Goal: Task Accomplishment & Management: Manage account settings

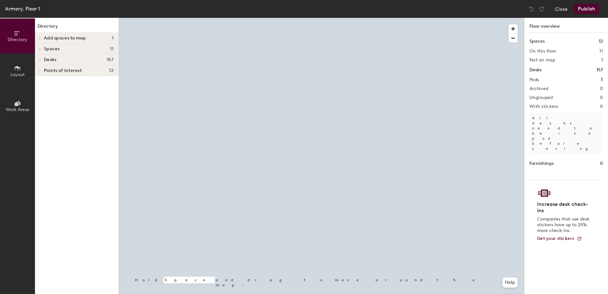
click at [262, 18] on div at bounding box center [321, 18] width 405 height 0
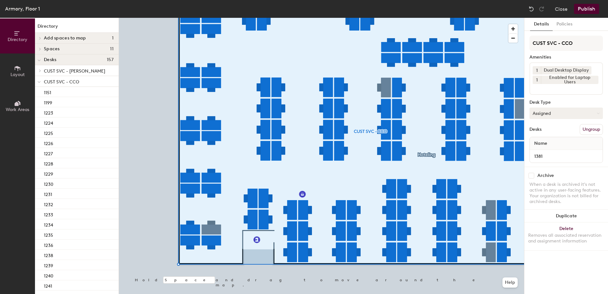
click at [543, 115] on button "Assigned" at bounding box center [565, 112] width 73 height 11
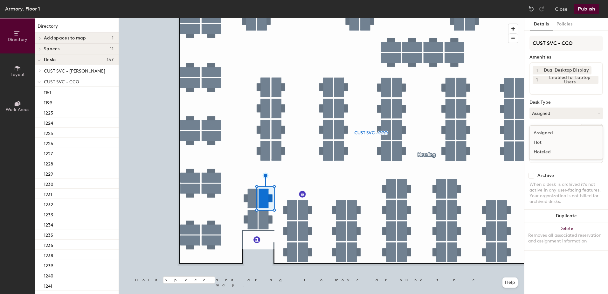
click at [551, 150] on div "Hoteled" at bounding box center [562, 152] width 64 height 10
click at [592, 132] on button "Ungroup" at bounding box center [590, 129] width 23 height 11
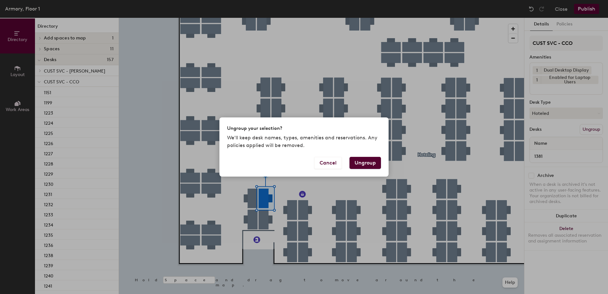
click at [366, 163] on button "Ungroup" at bounding box center [364, 163] width 31 height 12
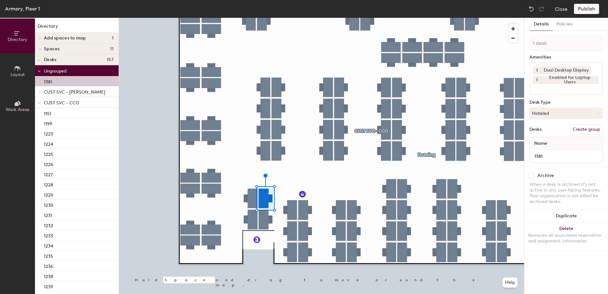
click at [38, 104] on span at bounding box center [39, 102] width 3 height 5
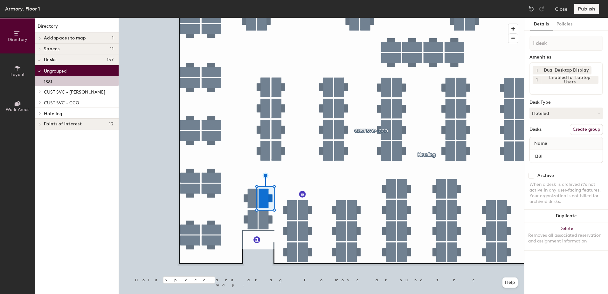
click at [39, 114] on icon at bounding box center [40, 113] width 3 height 3
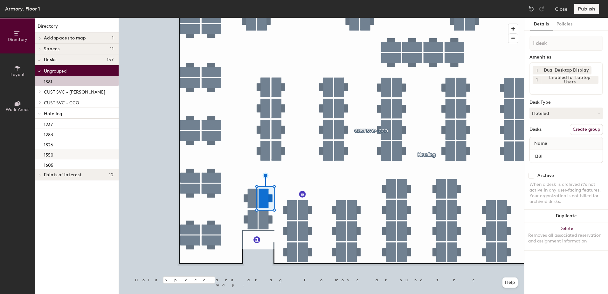
click at [69, 153] on div "1350" at bounding box center [77, 154] width 84 height 10
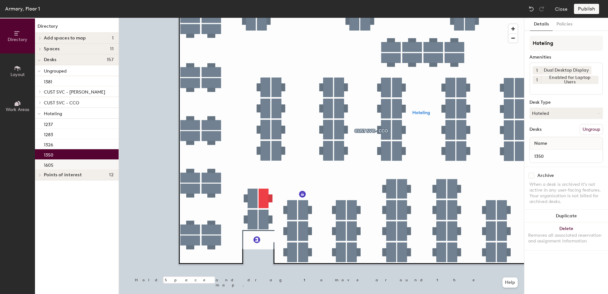
click at [67, 165] on div "1605" at bounding box center [77, 164] width 84 height 10
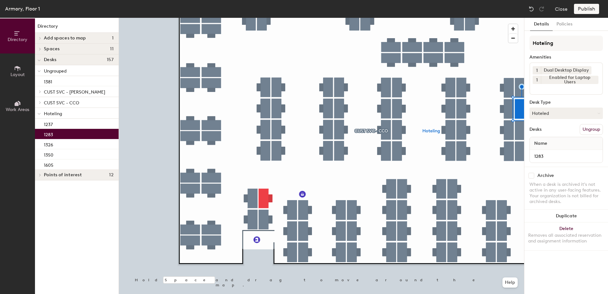
click at [69, 135] on div "1283" at bounding box center [77, 134] width 84 height 10
click at [70, 125] on div "1237" at bounding box center [77, 124] width 84 height 10
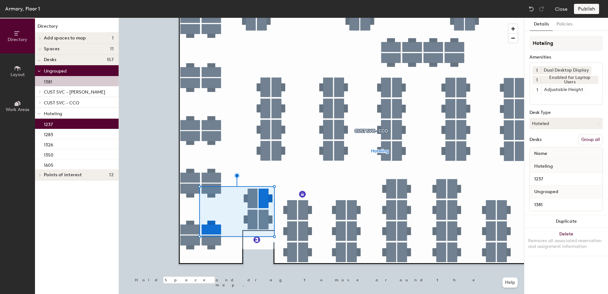
drag, startPoint x: 586, startPoint y: 141, endPoint x: 582, endPoint y: 102, distance: 39.3
click at [586, 141] on button "Group all" at bounding box center [590, 139] width 24 height 11
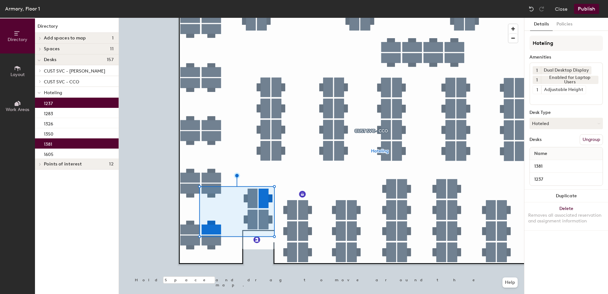
click at [581, 6] on button "Publish" at bounding box center [586, 9] width 25 height 10
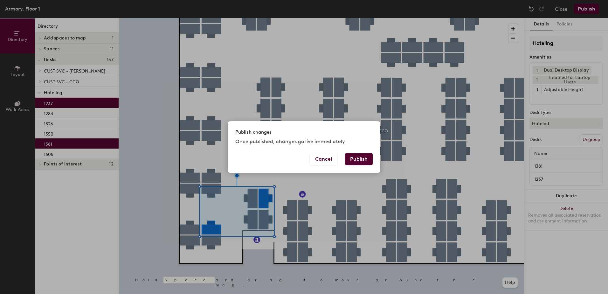
click at [354, 156] on button "Publish" at bounding box center [359, 159] width 28 height 12
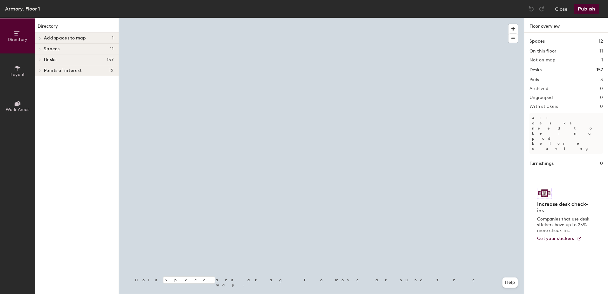
click at [266, 18] on div at bounding box center [321, 18] width 405 height 0
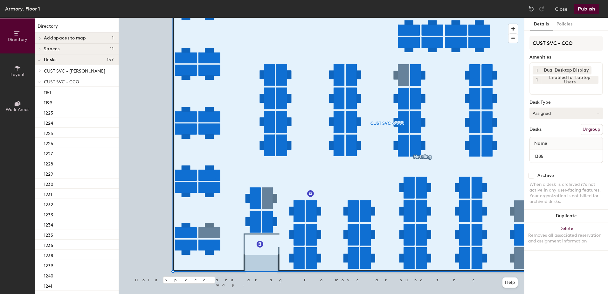
click at [549, 117] on button "Assigned" at bounding box center [565, 112] width 73 height 11
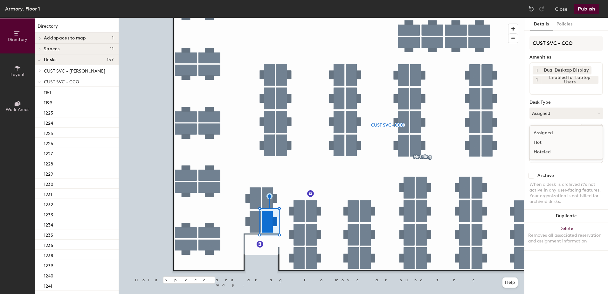
click at [559, 150] on div "Hoteled" at bounding box center [562, 152] width 64 height 10
click at [588, 127] on button "Ungroup" at bounding box center [590, 129] width 23 height 11
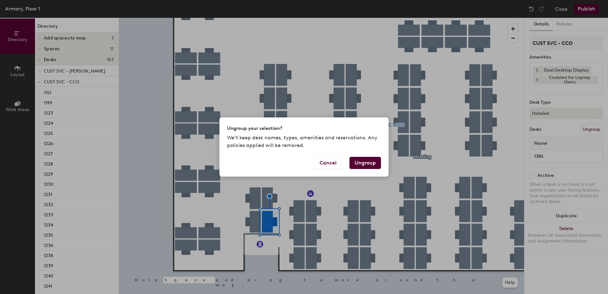
click at [370, 158] on button "Ungroup" at bounding box center [364, 163] width 31 height 12
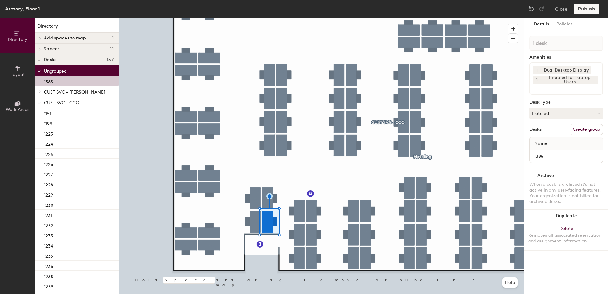
click at [38, 102] on icon at bounding box center [39, 103] width 3 height 3
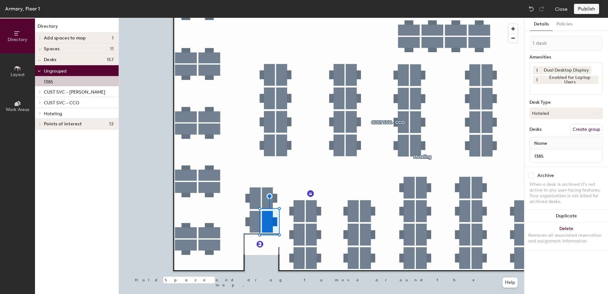
click at [39, 113] on icon at bounding box center [40, 113] width 3 height 3
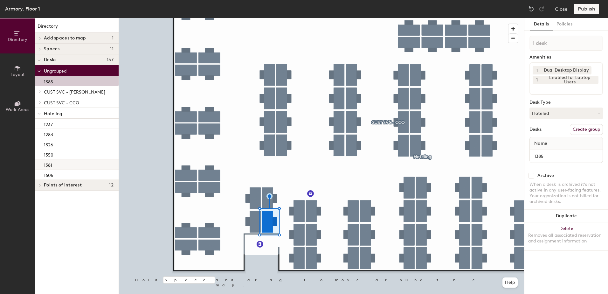
click at [62, 167] on div "1381" at bounding box center [77, 164] width 84 height 10
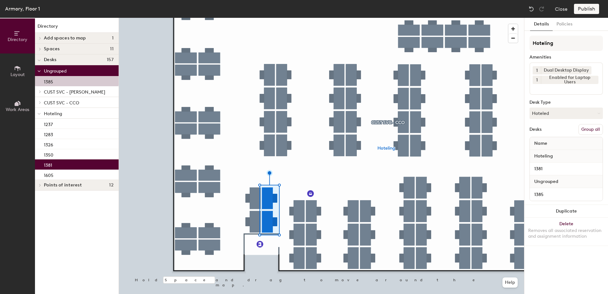
click at [592, 127] on button "Group all" at bounding box center [590, 129] width 24 height 11
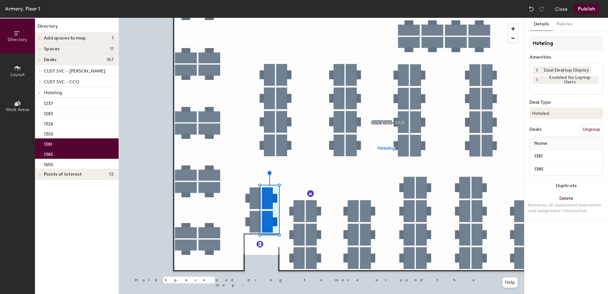
click at [583, 10] on button "Publish" at bounding box center [586, 9] width 25 height 10
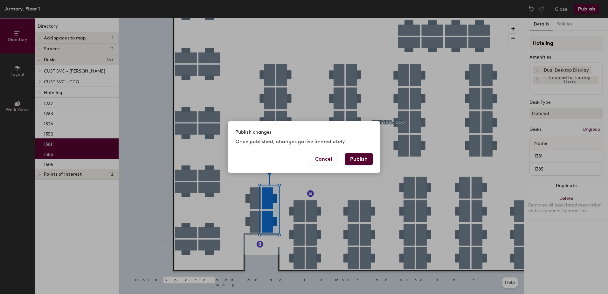
drag, startPoint x: 362, startPoint y: 158, endPoint x: 348, endPoint y: 161, distance: 13.6
click at [355, 159] on button "Publish" at bounding box center [359, 159] width 28 height 12
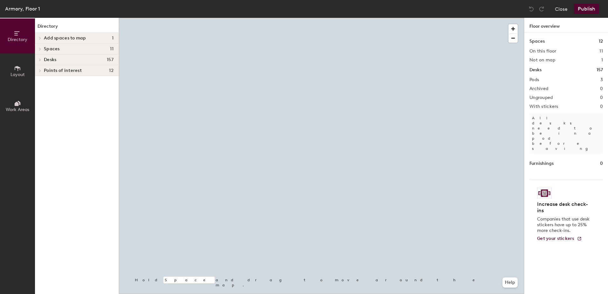
click at [260, 18] on div at bounding box center [321, 18] width 405 height 0
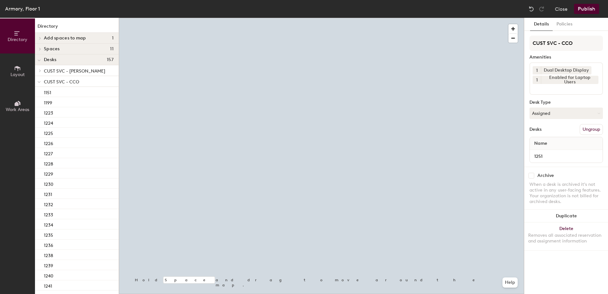
drag, startPoint x: 547, startPoint y: 113, endPoint x: 548, endPoint y: 121, distance: 8.0
click at [548, 114] on button "Assigned" at bounding box center [565, 112] width 73 height 11
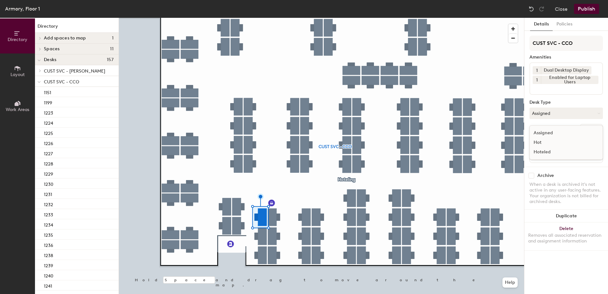
click at [545, 152] on div "Hoteled" at bounding box center [562, 152] width 64 height 10
click at [590, 130] on button "Ungroup" at bounding box center [590, 129] width 23 height 11
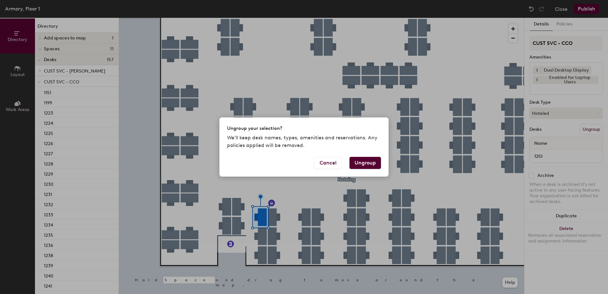
click at [366, 161] on button "Ungroup" at bounding box center [364, 163] width 31 height 12
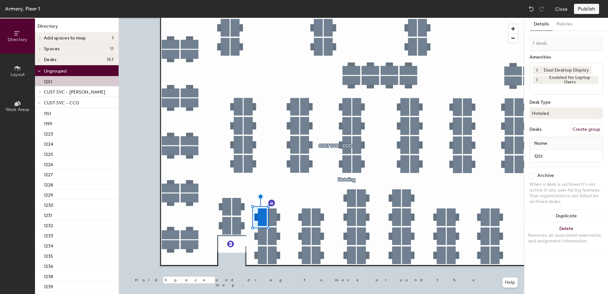
click at [39, 103] on icon at bounding box center [39, 102] width 3 height 1
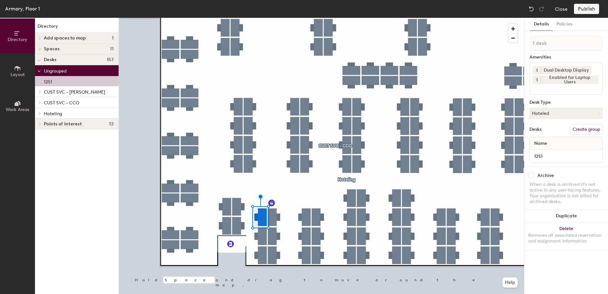
click at [41, 114] on icon at bounding box center [40, 113] width 3 height 3
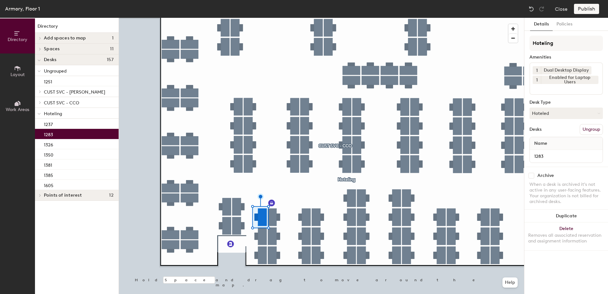
click at [80, 135] on div "1283" at bounding box center [77, 134] width 84 height 10
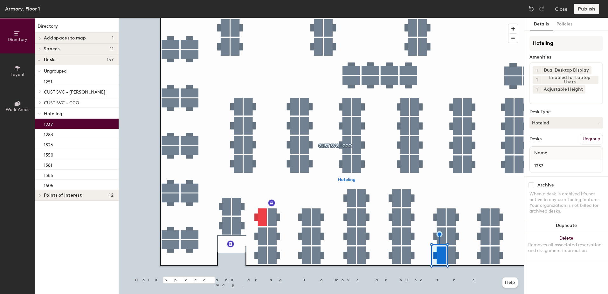
click at [79, 123] on div "1237" at bounding box center [77, 124] width 84 height 10
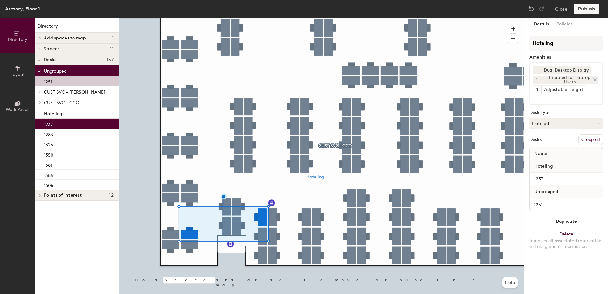
drag, startPoint x: 591, startPoint y: 140, endPoint x: 585, endPoint y: 76, distance: 64.2
click at [591, 139] on button "Group all" at bounding box center [590, 139] width 24 height 11
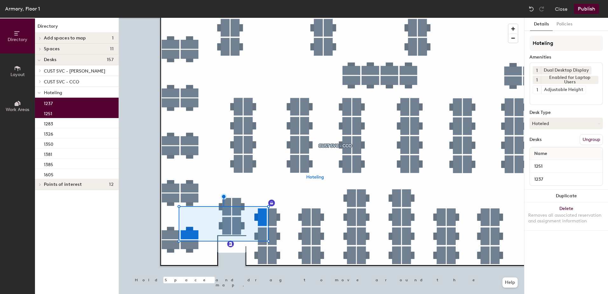
click at [587, 9] on button "Publish" at bounding box center [586, 9] width 25 height 10
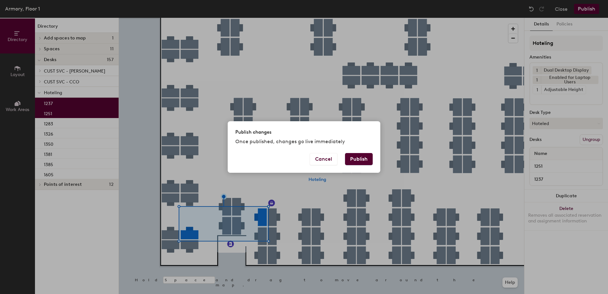
click at [359, 157] on button "Publish" at bounding box center [359, 159] width 28 height 12
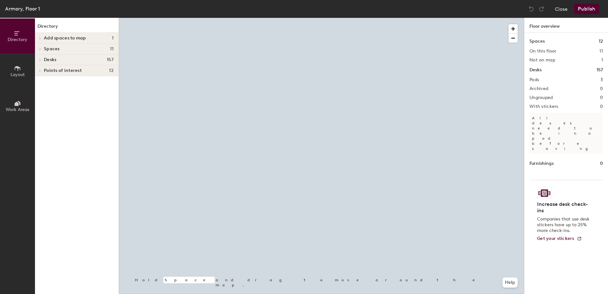
click at [240, 18] on div at bounding box center [321, 18] width 405 height 0
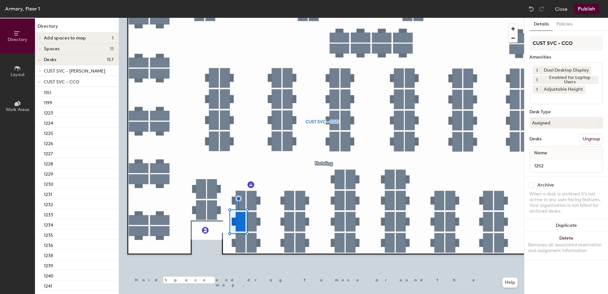
drag, startPoint x: 545, startPoint y: 123, endPoint x: 547, endPoint y: 131, distance: 7.8
click at [546, 124] on button "Assigned" at bounding box center [565, 122] width 73 height 11
click at [546, 160] on div "Hoteled" at bounding box center [562, 162] width 64 height 10
click at [598, 138] on button "Ungroup" at bounding box center [590, 138] width 23 height 11
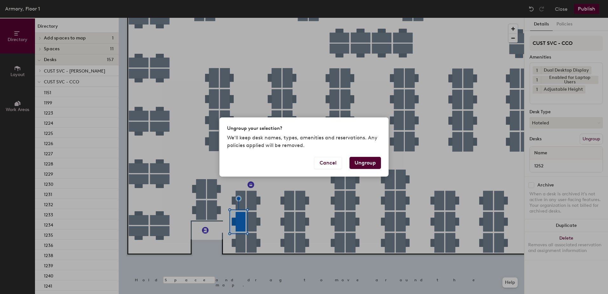
click at [364, 163] on button "Ungroup" at bounding box center [364, 163] width 31 height 12
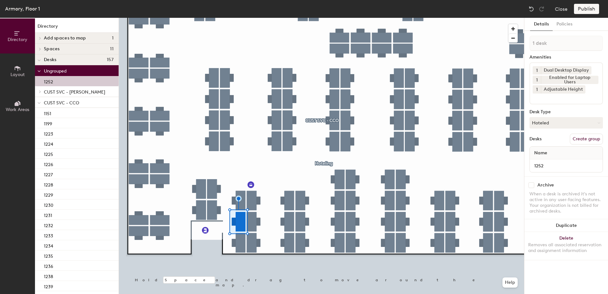
click at [38, 98] on div at bounding box center [39, 102] width 8 height 10
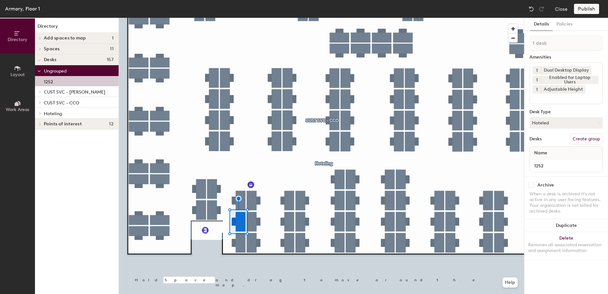
click at [39, 115] on div at bounding box center [39, 113] width 8 height 10
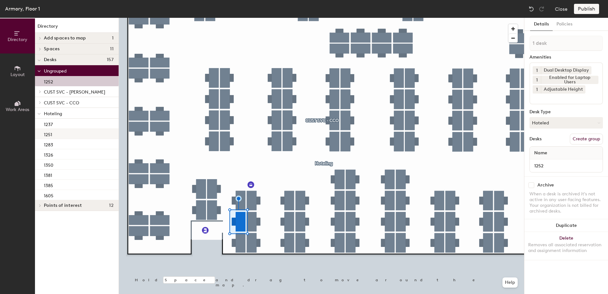
click at [74, 135] on div "1251" at bounding box center [77, 134] width 84 height 10
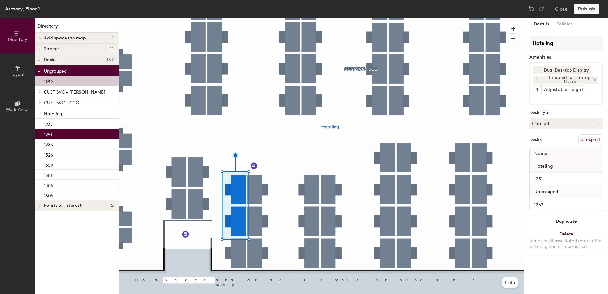
drag, startPoint x: 588, startPoint y: 141, endPoint x: 574, endPoint y: 80, distance: 62.6
click at [589, 141] on button "Group all" at bounding box center [590, 139] width 24 height 11
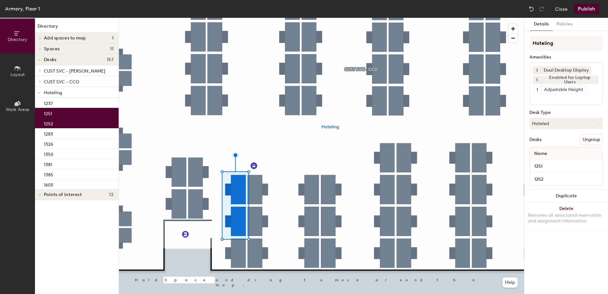
click at [579, 10] on button "Publish" at bounding box center [586, 9] width 25 height 10
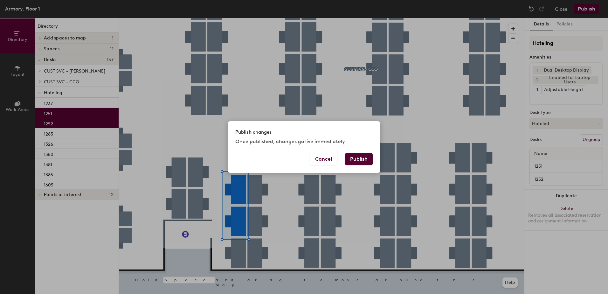
click at [346, 157] on button "Publish" at bounding box center [359, 159] width 28 height 12
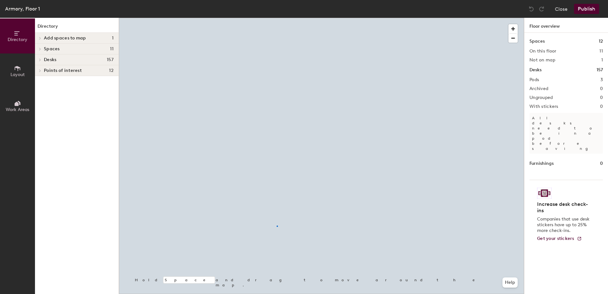
click at [277, 18] on div at bounding box center [321, 18] width 405 height 0
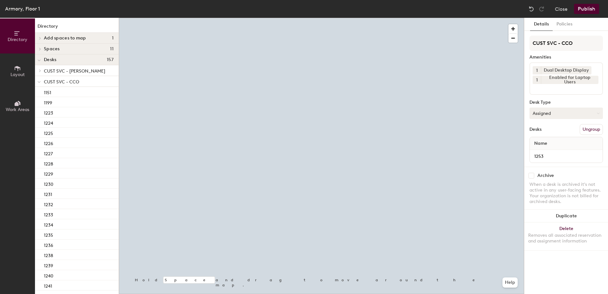
click at [556, 111] on button "Assigned" at bounding box center [565, 112] width 73 height 11
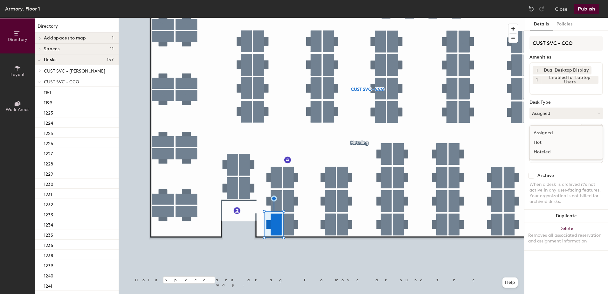
click at [548, 152] on div "Hoteled" at bounding box center [562, 152] width 64 height 10
click at [595, 129] on button "Ungroup" at bounding box center [590, 129] width 23 height 11
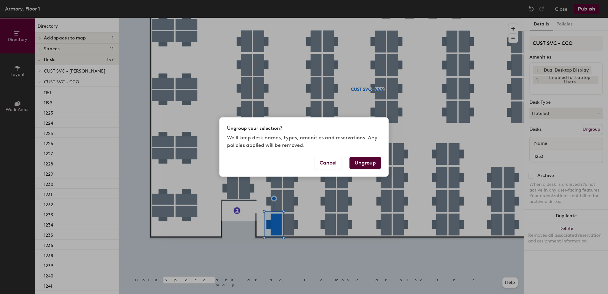
click at [361, 163] on button "Ungroup" at bounding box center [364, 163] width 31 height 12
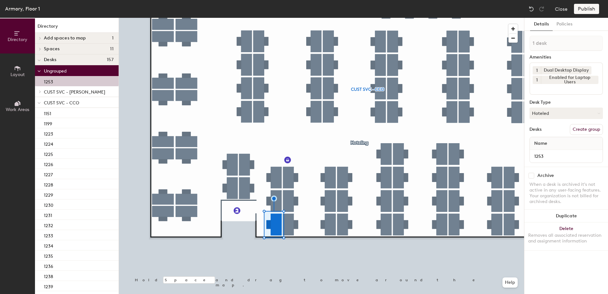
click at [39, 99] on div at bounding box center [39, 102] width 3 height 7
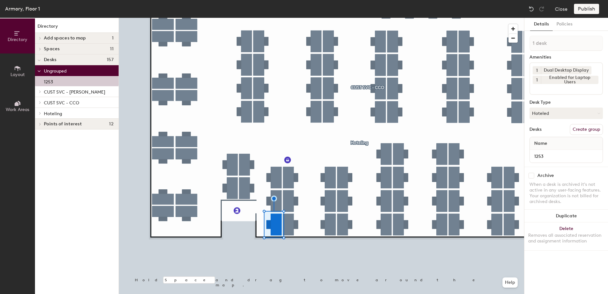
click at [38, 114] on span at bounding box center [39, 113] width 5 height 3
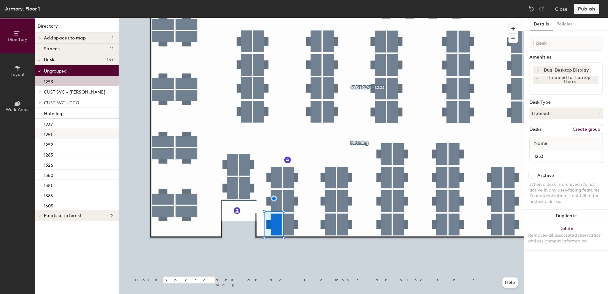
click at [66, 134] on div "1251" at bounding box center [77, 134] width 84 height 10
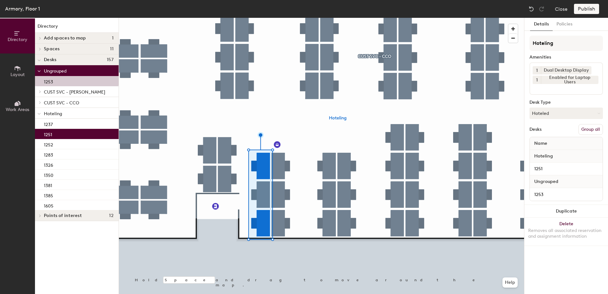
click at [589, 132] on button "Group all" at bounding box center [590, 129] width 24 height 11
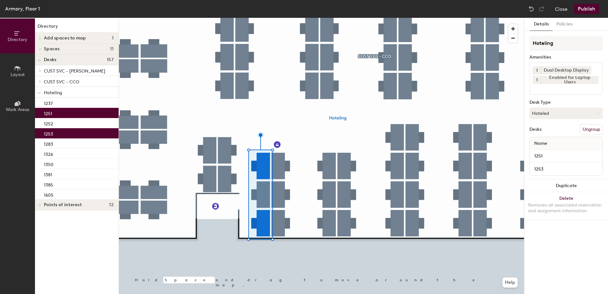
click at [585, 8] on button "Publish" at bounding box center [586, 9] width 25 height 10
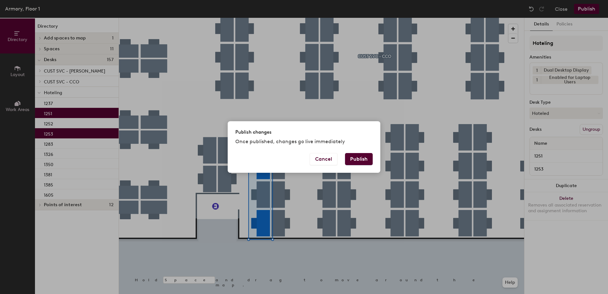
drag, startPoint x: 362, startPoint y: 157, endPoint x: 347, endPoint y: 161, distance: 14.7
click at [360, 156] on button "Publish" at bounding box center [359, 159] width 28 height 12
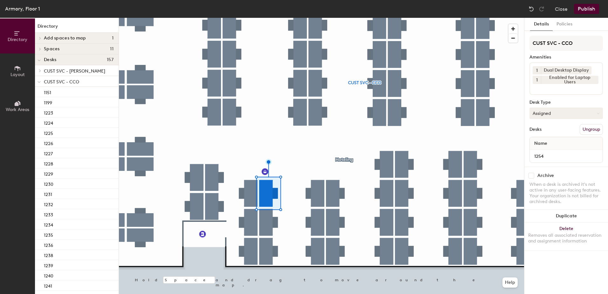
click at [554, 114] on button "Assigned" at bounding box center [565, 112] width 73 height 11
drag, startPoint x: 550, startPoint y: 152, endPoint x: 560, endPoint y: 150, distance: 9.5
click at [551, 152] on div "Hoteled" at bounding box center [562, 152] width 64 height 10
click at [599, 133] on button "Ungroup" at bounding box center [590, 129] width 23 height 11
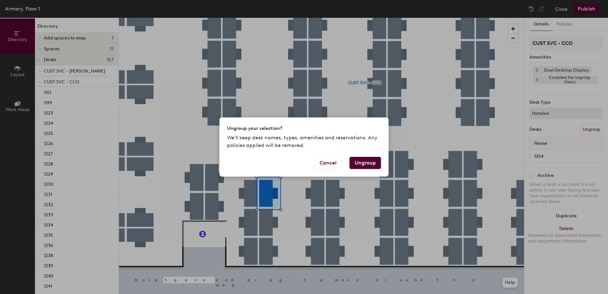
click at [362, 164] on button "Ungroup" at bounding box center [364, 163] width 31 height 12
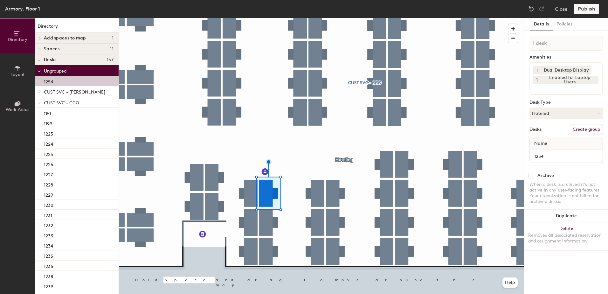
click at [39, 104] on span at bounding box center [39, 102] width 3 height 5
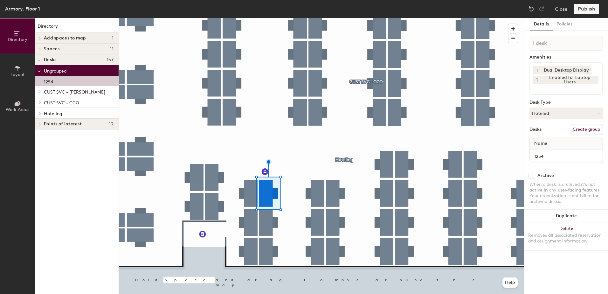
click at [38, 113] on span at bounding box center [39, 113] width 5 height 3
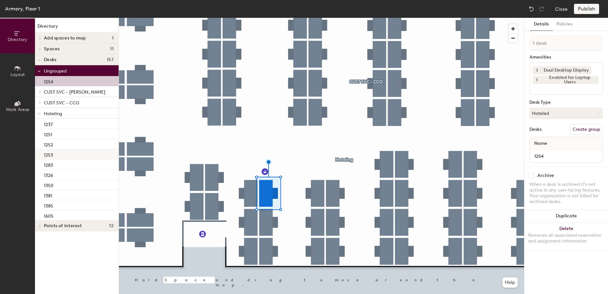
drag, startPoint x: 61, startPoint y: 154, endPoint x: 64, endPoint y: 157, distance: 4.5
click at [61, 154] on div "1253" at bounding box center [77, 154] width 84 height 10
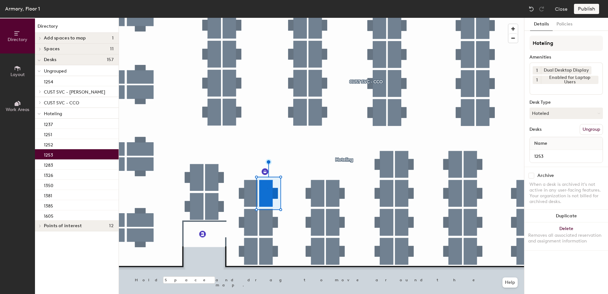
click at [267, 18] on div at bounding box center [321, 18] width 405 height 0
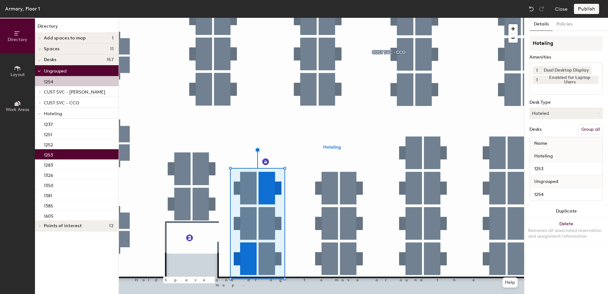
click at [595, 129] on button "Group all" at bounding box center [590, 129] width 24 height 11
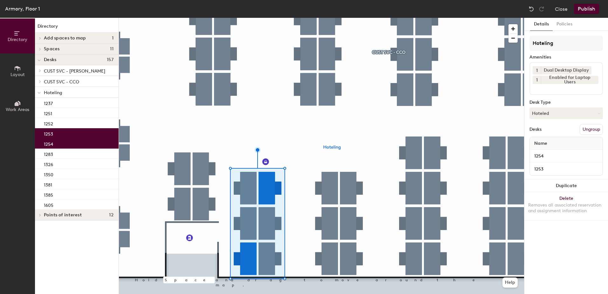
click at [582, 6] on button "Publish" at bounding box center [586, 9] width 25 height 10
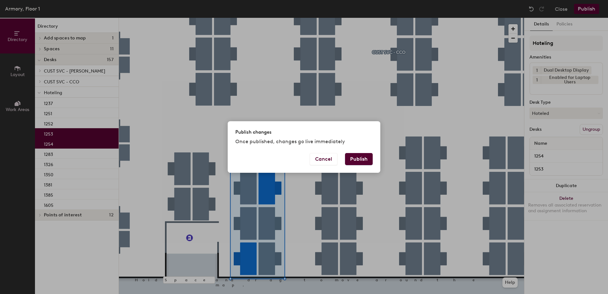
click at [360, 159] on button "Publish" at bounding box center [359, 159] width 28 height 12
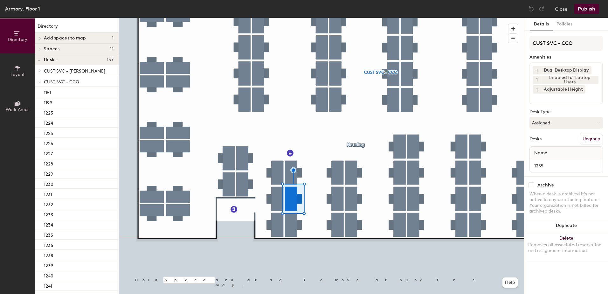
drag, startPoint x: 542, startPoint y: 124, endPoint x: 546, endPoint y: 131, distance: 8.4
click at [543, 124] on button "Assigned" at bounding box center [565, 122] width 73 height 11
click at [552, 159] on div "Hoteled" at bounding box center [562, 162] width 64 height 10
click at [590, 137] on button "Ungroup" at bounding box center [590, 138] width 23 height 11
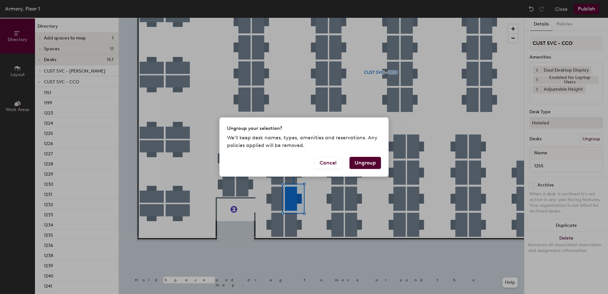
click at [364, 158] on button "Ungroup" at bounding box center [364, 163] width 31 height 12
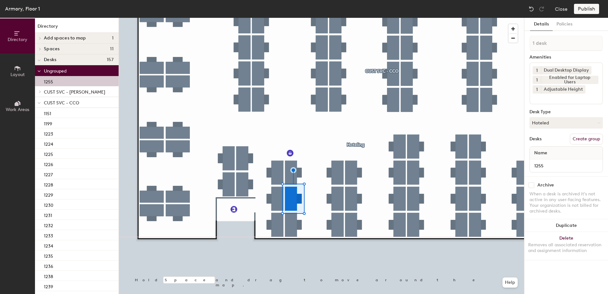
click at [38, 104] on span at bounding box center [39, 102] width 3 height 5
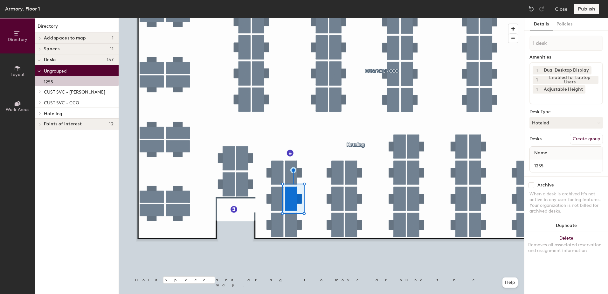
click at [41, 115] on div at bounding box center [39, 113] width 8 height 10
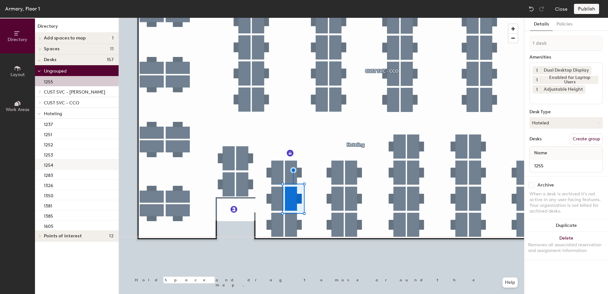
click at [71, 167] on div "1254" at bounding box center [77, 164] width 84 height 10
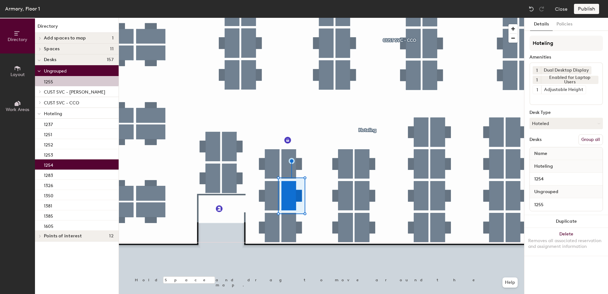
click at [590, 140] on button "Group all" at bounding box center [590, 139] width 24 height 11
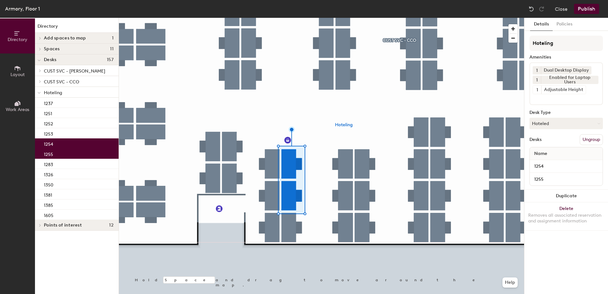
drag, startPoint x: 583, startPoint y: 9, endPoint x: 579, endPoint y: 16, distance: 8.0
click at [583, 10] on button "Publish" at bounding box center [586, 9] width 25 height 10
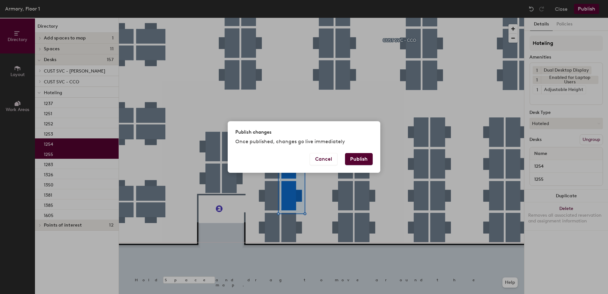
click at [364, 148] on div "Publish changes Once published, changes go live immediately" at bounding box center [304, 136] width 153 height 31
click at [362, 154] on div "Publish changes Once published, changes go live immediately Cancel Publish" at bounding box center [304, 146] width 153 height 51
click at [356, 160] on button "Publish" at bounding box center [359, 159] width 28 height 12
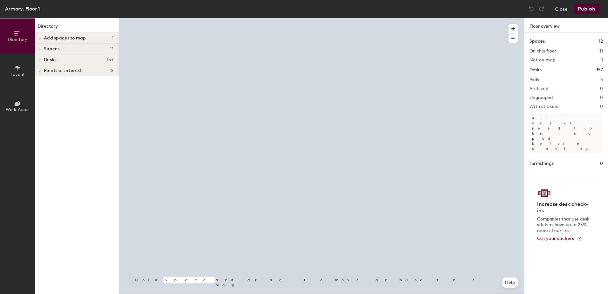
click at [262, 18] on div at bounding box center [321, 18] width 405 height 0
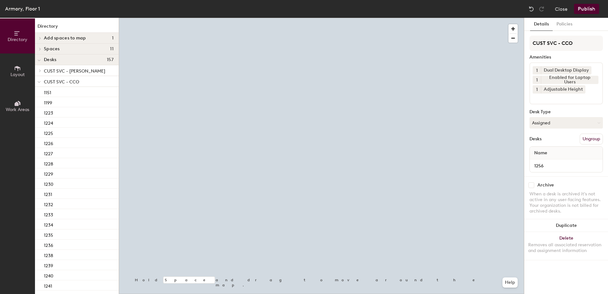
click at [582, 124] on button "Assigned" at bounding box center [565, 122] width 73 height 11
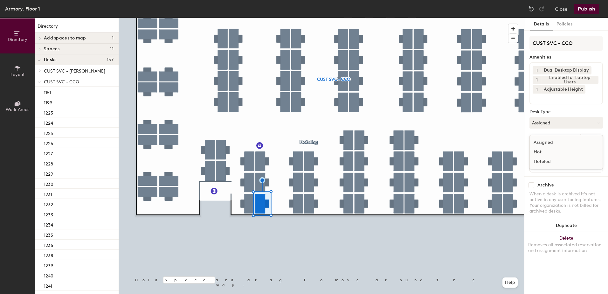
click at [560, 157] on div "Hoteled" at bounding box center [562, 162] width 64 height 10
click at [589, 140] on button "Ungroup" at bounding box center [590, 138] width 23 height 11
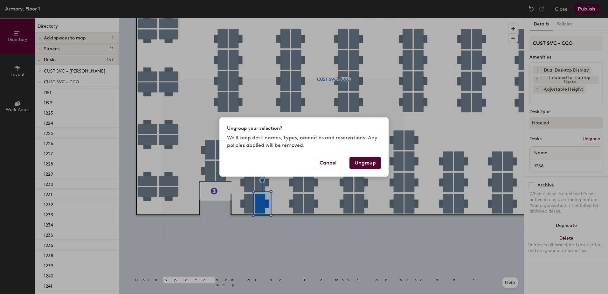
click at [367, 163] on button "Ungroup" at bounding box center [364, 163] width 31 height 12
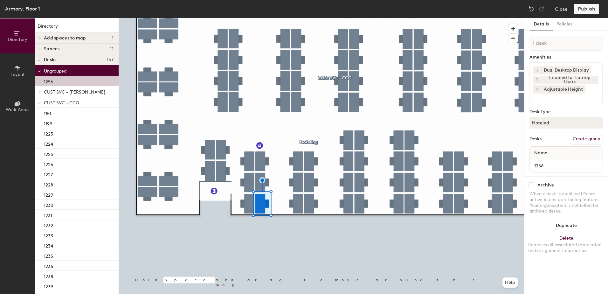
click at [37, 103] on div at bounding box center [39, 102] width 8 height 10
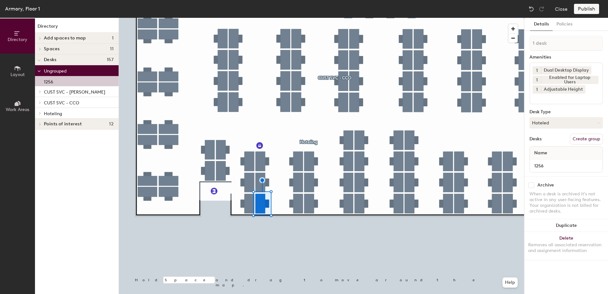
click at [40, 115] on div at bounding box center [39, 113] width 8 height 10
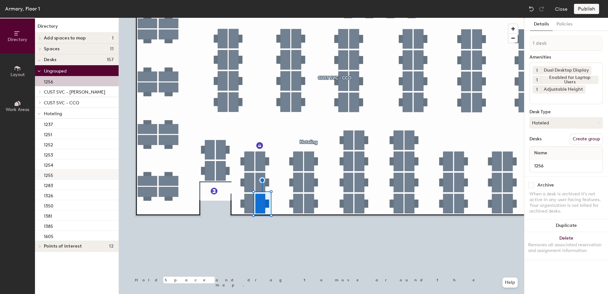
click at [62, 174] on div "1255" at bounding box center [77, 174] width 84 height 10
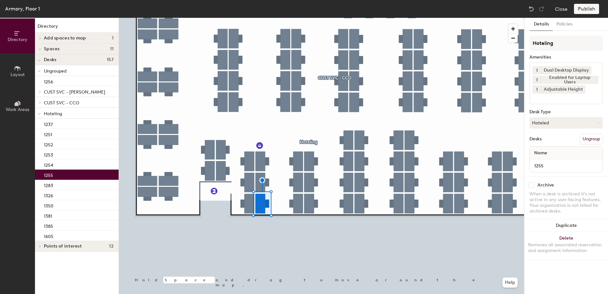
click at [265, 18] on div at bounding box center [321, 18] width 405 height 0
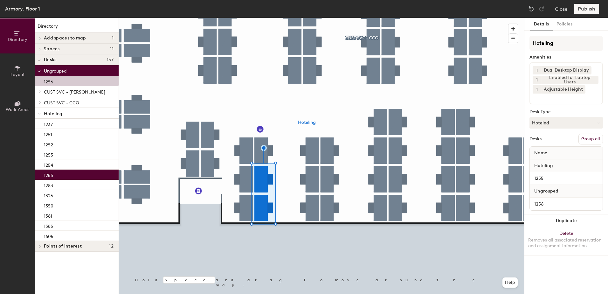
drag, startPoint x: 592, startPoint y: 139, endPoint x: 586, endPoint y: 113, distance: 27.4
click at [591, 136] on button "Group all" at bounding box center [590, 138] width 24 height 11
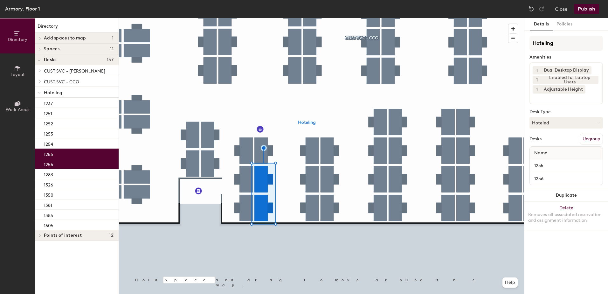
click at [588, 9] on button "Publish" at bounding box center [586, 9] width 25 height 10
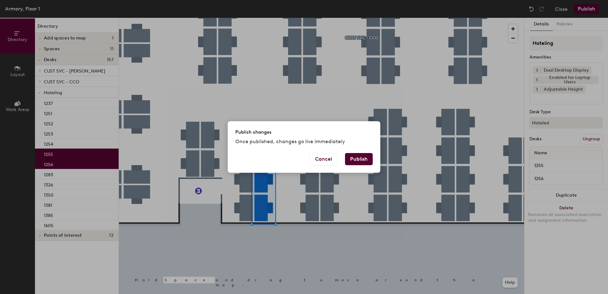
click at [361, 157] on button "Publish" at bounding box center [359, 159] width 28 height 12
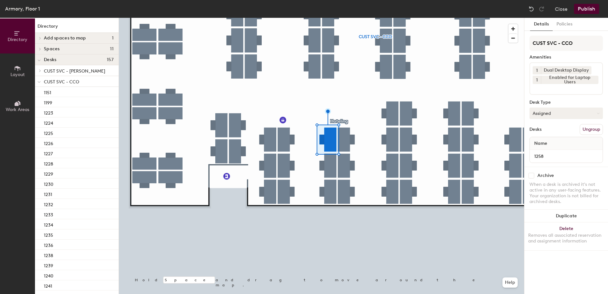
click at [559, 110] on button "Assigned" at bounding box center [565, 112] width 73 height 11
click at [547, 147] on div "Hoteled" at bounding box center [562, 152] width 64 height 10
drag, startPoint x: 586, startPoint y: 129, endPoint x: 571, endPoint y: 131, distance: 15.2
click at [584, 130] on button "Ungroup" at bounding box center [590, 129] width 23 height 11
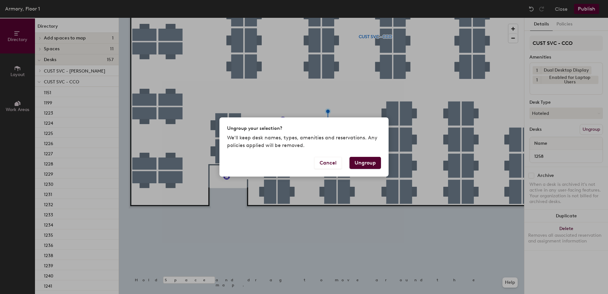
click at [374, 164] on button "Ungroup" at bounding box center [364, 163] width 31 height 12
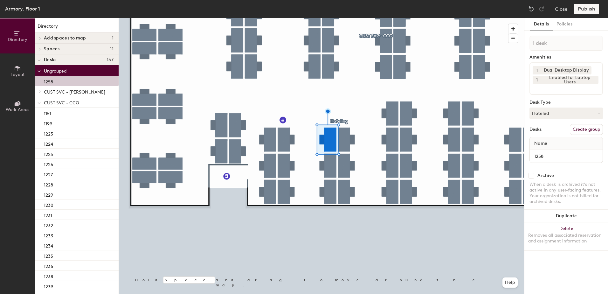
click at [37, 103] on div at bounding box center [39, 102] width 8 height 10
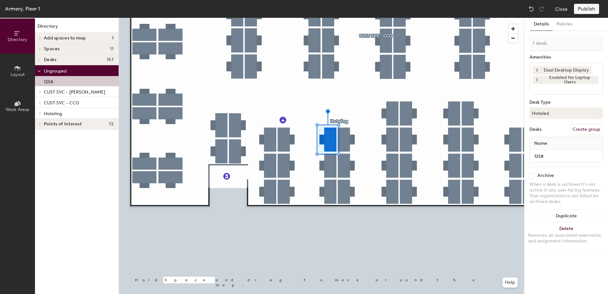
click at [40, 114] on icon at bounding box center [39, 113] width 1 height 3
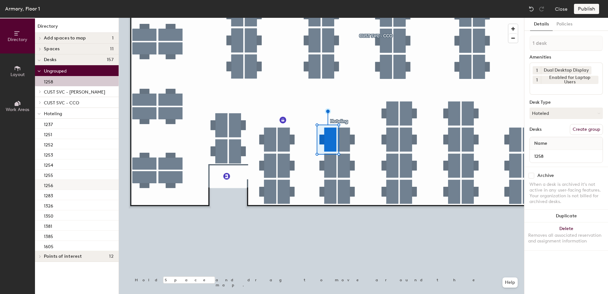
click at [67, 184] on div "1256" at bounding box center [77, 185] width 84 height 10
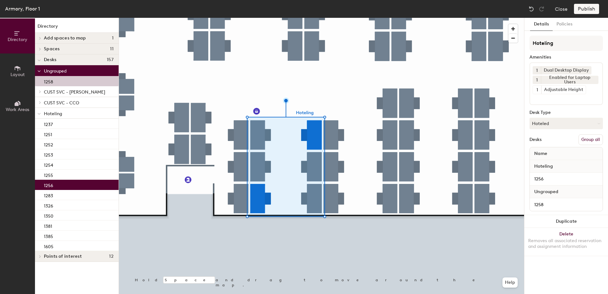
click at [586, 137] on button "Group all" at bounding box center [590, 139] width 24 height 11
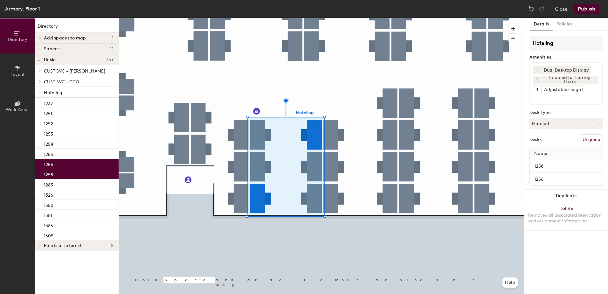
click at [580, 11] on div "Armory, Floor 1 Close Publish" at bounding box center [304, 9] width 608 height 18
click at [579, 7] on button "Publish" at bounding box center [586, 9] width 25 height 10
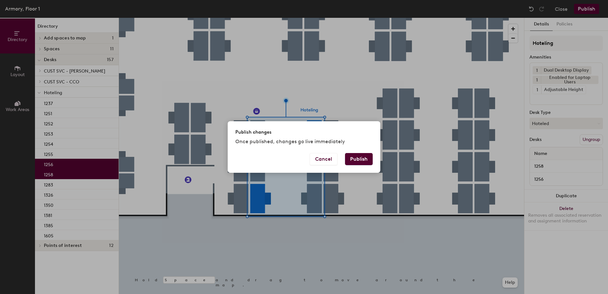
click at [347, 157] on button "Publish" at bounding box center [359, 159] width 28 height 12
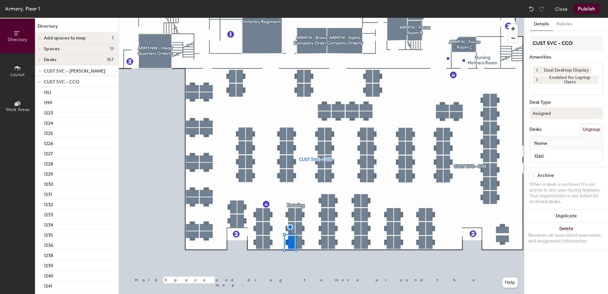
click at [550, 114] on button "Assigned" at bounding box center [565, 112] width 73 height 11
click at [540, 152] on div "Hoteled" at bounding box center [562, 152] width 64 height 10
click at [586, 131] on button "Ungroup" at bounding box center [590, 129] width 23 height 11
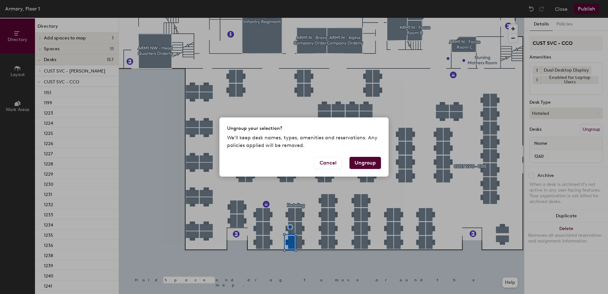
click at [366, 162] on button "Ungroup" at bounding box center [364, 163] width 31 height 12
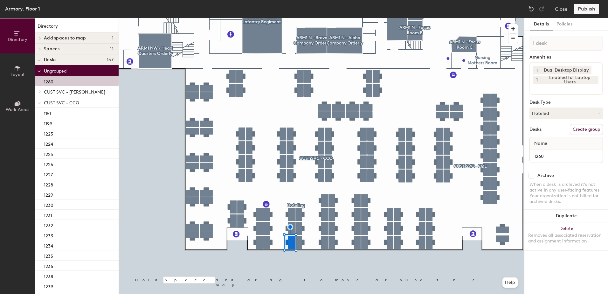
click at [39, 102] on icon at bounding box center [39, 103] width 3 height 3
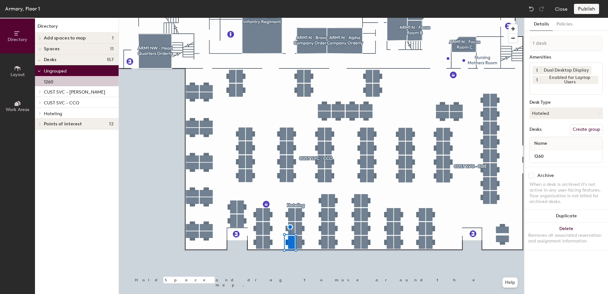
click at [40, 113] on icon at bounding box center [40, 113] width 3 height 3
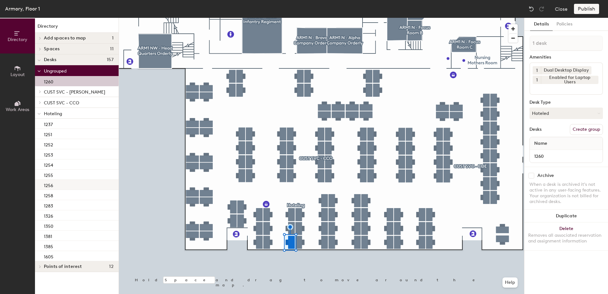
click at [65, 185] on div "1256" at bounding box center [77, 185] width 84 height 10
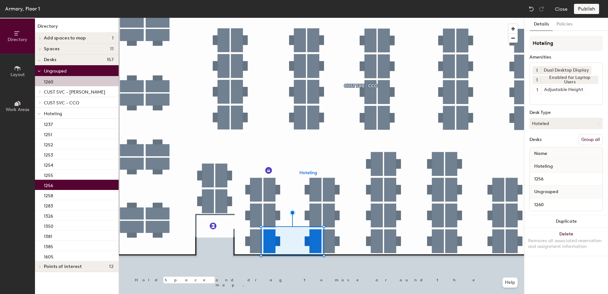
click at [585, 133] on div "Hoteling Amenities 1 Dual Desktop Display 1 Enabled for Laptop Users 1 Adjustab…" at bounding box center [565, 125] width 73 height 179
click at [586, 137] on button "Group all" at bounding box center [590, 139] width 24 height 11
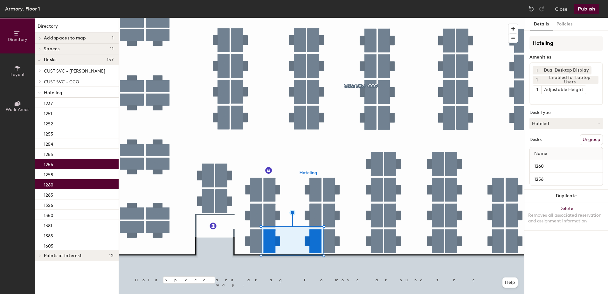
click at [585, 9] on button "Publish" at bounding box center [586, 9] width 25 height 10
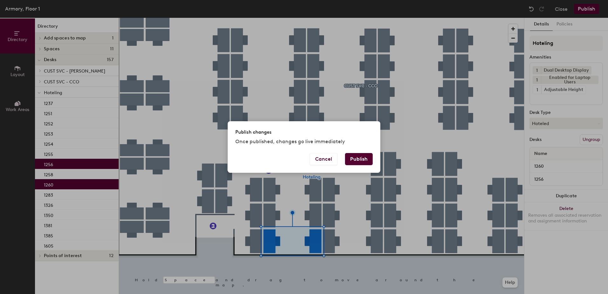
drag, startPoint x: 369, startPoint y: 161, endPoint x: 366, endPoint y: 160, distance: 3.7
click at [366, 160] on button "Publish" at bounding box center [359, 159] width 28 height 12
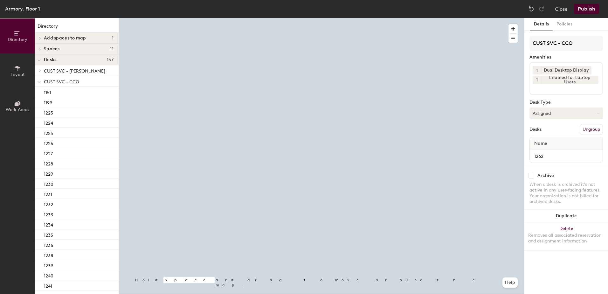
click at [551, 115] on button "Assigned" at bounding box center [565, 112] width 73 height 11
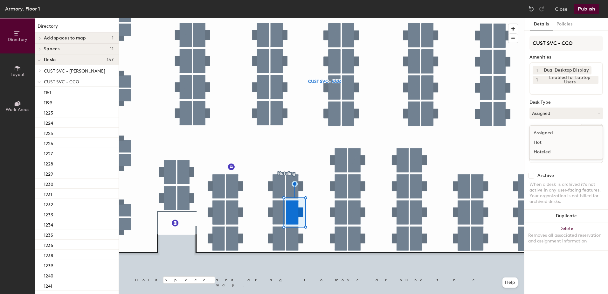
click at [546, 150] on div "Hoteled" at bounding box center [562, 152] width 64 height 10
click at [593, 128] on button "Ungroup" at bounding box center [590, 129] width 23 height 11
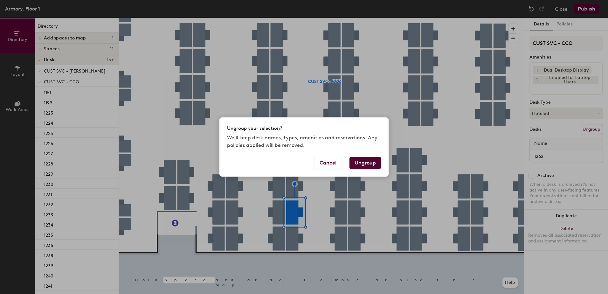
click at [364, 161] on button "Ungroup" at bounding box center [364, 163] width 31 height 12
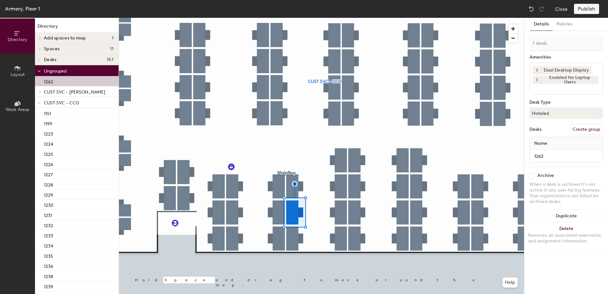
click at [39, 104] on icon at bounding box center [39, 103] width 3 height 3
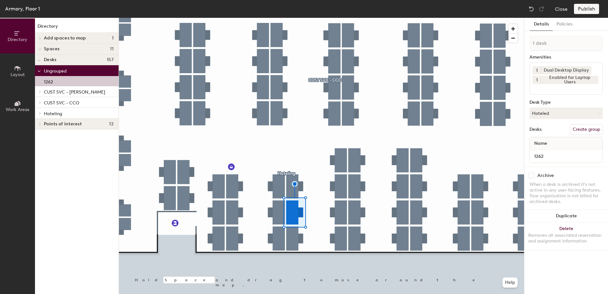
drag, startPoint x: 41, startPoint y: 114, endPoint x: 44, endPoint y: 119, distance: 5.4
click at [41, 114] on span at bounding box center [39, 113] width 5 height 3
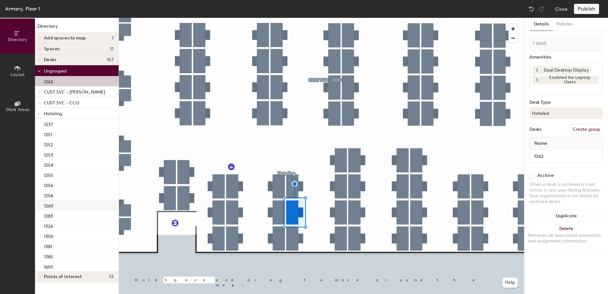
click at [73, 206] on div "1260" at bounding box center [77, 205] width 84 height 10
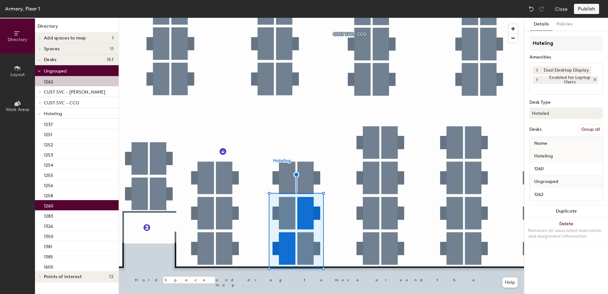
drag, startPoint x: 596, startPoint y: 130, endPoint x: 581, endPoint y: 79, distance: 53.0
click at [594, 129] on button "Group all" at bounding box center [590, 129] width 24 height 11
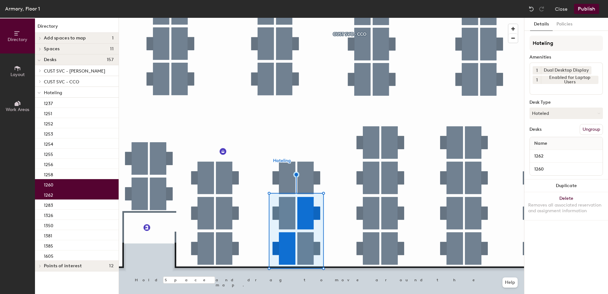
click at [580, 13] on button "Publish" at bounding box center [586, 9] width 25 height 10
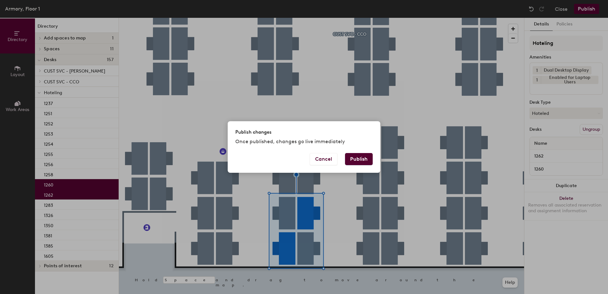
click at [357, 156] on button "Publish" at bounding box center [359, 159] width 28 height 12
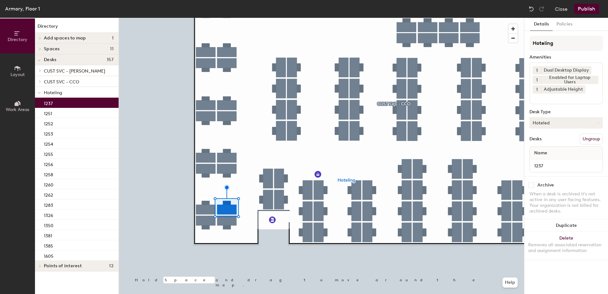
click at [555, 124] on button "Hoteled" at bounding box center [565, 122] width 73 height 11
click at [557, 139] on div "Assigned Hot Hoteled" at bounding box center [565, 152] width 73 height 34
drag, startPoint x: 549, startPoint y: 121, endPoint x: 554, endPoint y: 133, distance: 12.8
click at [549, 120] on button "Hoteled" at bounding box center [565, 122] width 73 height 11
click at [554, 143] on div "Assigned" at bounding box center [562, 143] width 64 height 10
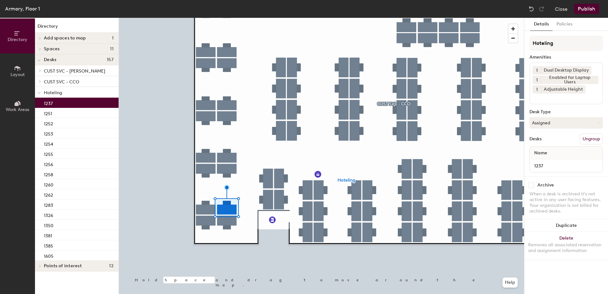
click at [589, 134] on button "Ungroup" at bounding box center [590, 138] width 23 height 11
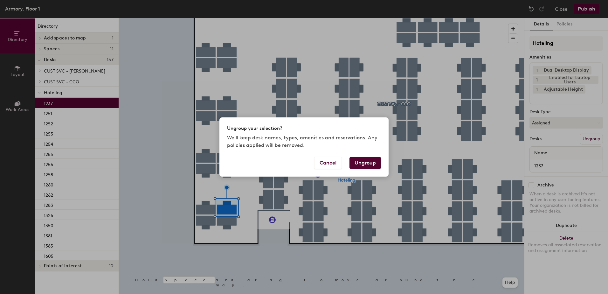
click at [372, 164] on button "Ungroup" at bounding box center [364, 163] width 31 height 12
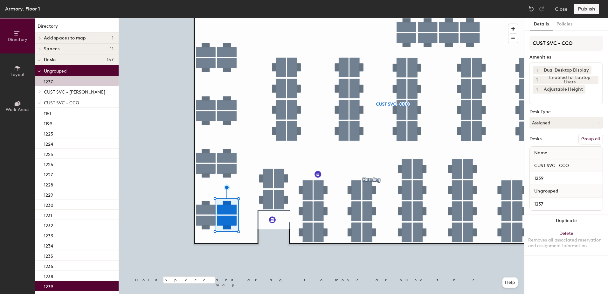
drag, startPoint x: 584, startPoint y: 137, endPoint x: 585, endPoint y: 92, distance: 45.5
click at [585, 137] on button "Group all" at bounding box center [590, 138] width 24 height 11
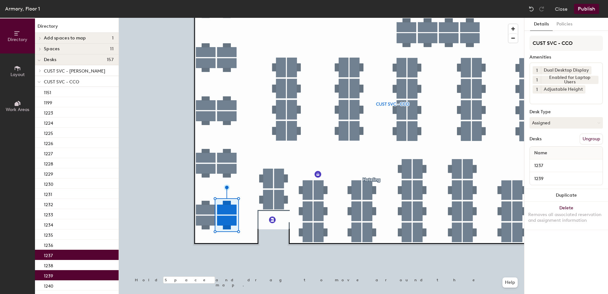
click at [584, 8] on button "Publish" at bounding box center [586, 9] width 25 height 10
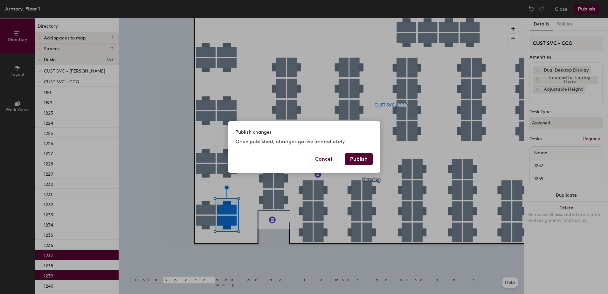
click at [366, 162] on button "Publish" at bounding box center [359, 159] width 28 height 12
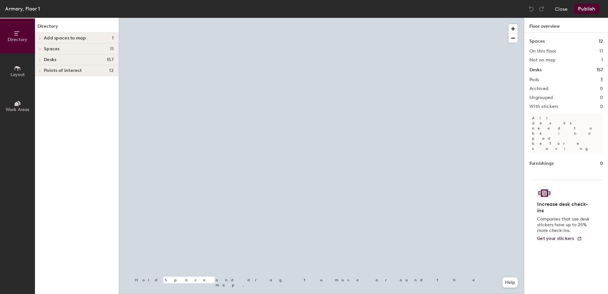
click at [314, 18] on div at bounding box center [321, 18] width 405 height 0
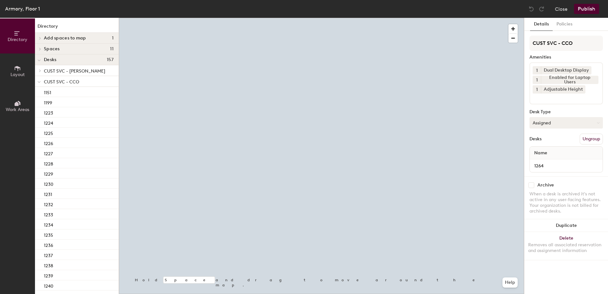
click at [568, 122] on button "Assigned" at bounding box center [565, 122] width 73 height 11
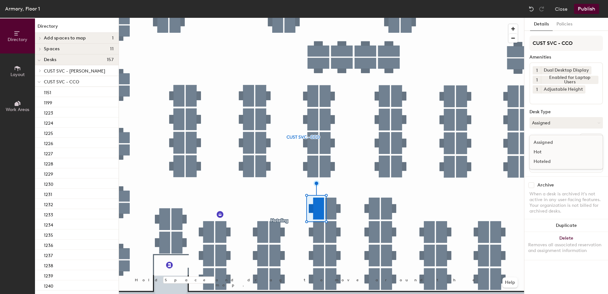
drag, startPoint x: 554, startPoint y: 161, endPoint x: 569, endPoint y: 153, distance: 17.0
click at [554, 161] on div "Hoteled" at bounding box center [562, 162] width 64 height 10
click at [591, 139] on button "Ungroup" at bounding box center [590, 138] width 23 height 11
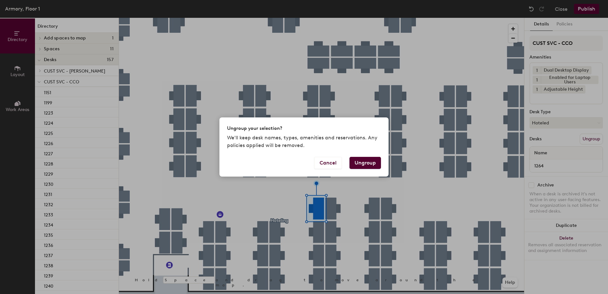
click at [367, 161] on button "Ungroup" at bounding box center [364, 163] width 31 height 12
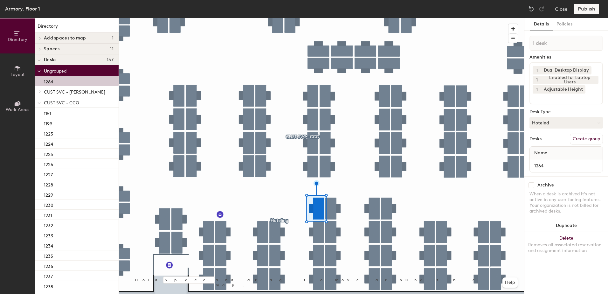
click at [37, 103] on div at bounding box center [39, 102] width 8 height 10
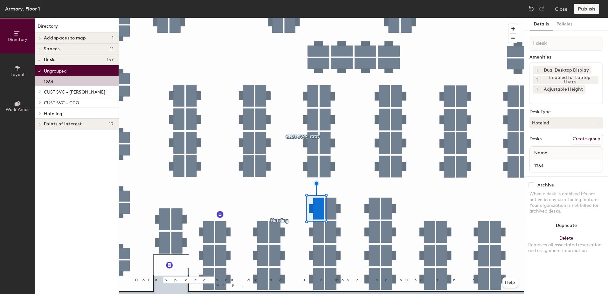
click at [37, 114] on span at bounding box center [39, 113] width 5 height 3
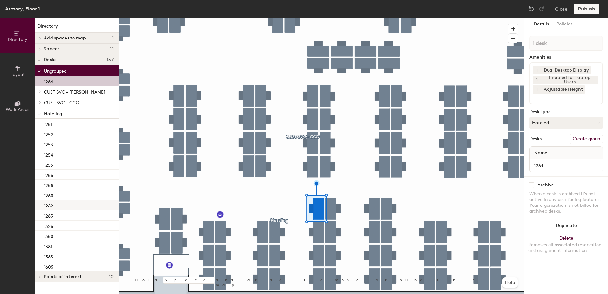
click at [58, 207] on div "1262" at bounding box center [77, 205] width 84 height 10
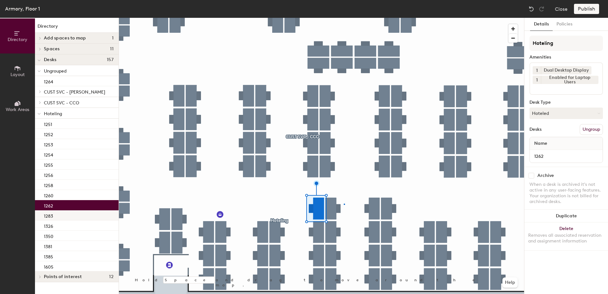
click at [344, 18] on div at bounding box center [321, 18] width 405 height 0
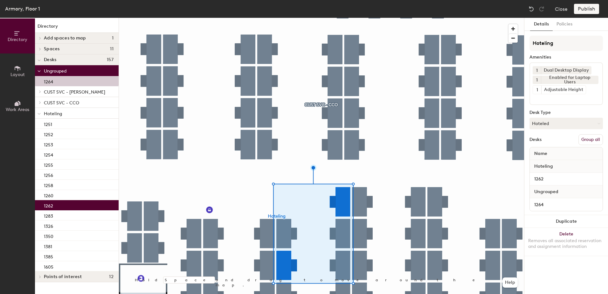
click at [586, 135] on button "Group all" at bounding box center [590, 139] width 24 height 11
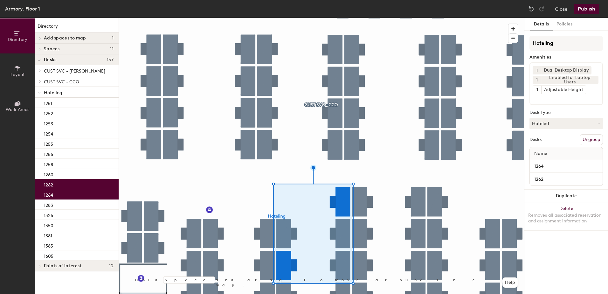
click at [590, 11] on button "Publish" at bounding box center [586, 9] width 25 height 10
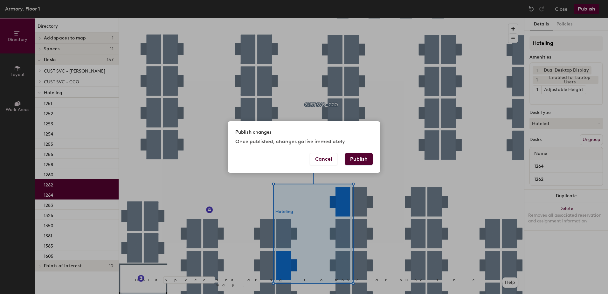
click at [366, 159] on button "Publish" at bounding box center [359, 159] width 28 height 12
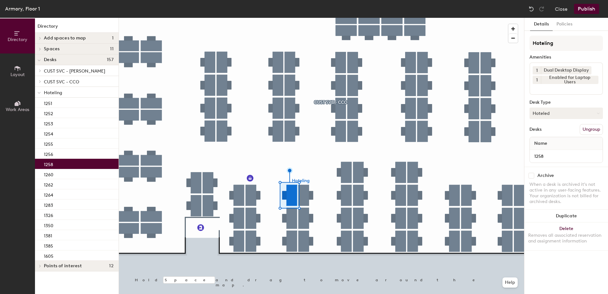
click at [571, 112] on button "Hoteled" at bounding box center [565, 112] width 73 height 11
click at [563, 135] on div "Assigned" at bounding box center [562, 133] width 64 height 10
click at [591, 126] on button "Ungroup" at bounding box center [590, 129] width 23 height 11
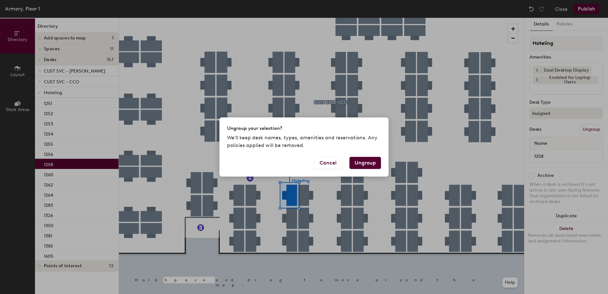
click at [360, 162] on button "Ungroup" at bounding box center [364, 163] width 31 height 12
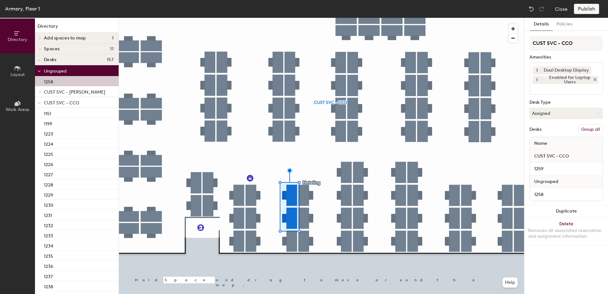
drag, startPoint x: 588, startPoint y: 130, endPoint x: 595, endPoint y: 75, distance: 54.9
click at [588, 129] on button "Group all" at bounding box center [590, 129] width 24 height 11
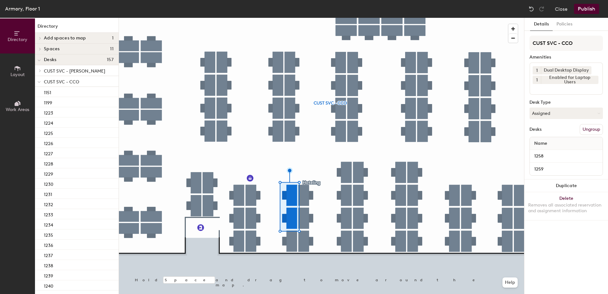
click at [584, 9] on button "Publish" at bounding box center [586, 9] width 25 height 10
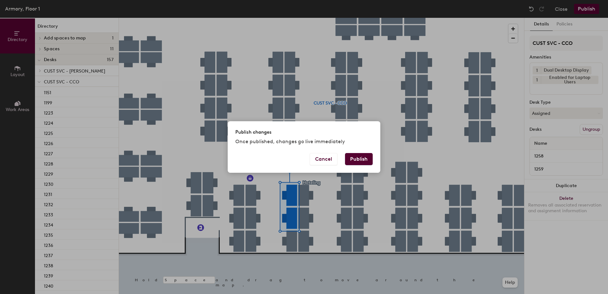
click at [358, 158] on button "Publish" at bounding box center [359, 159] width 28 height 12
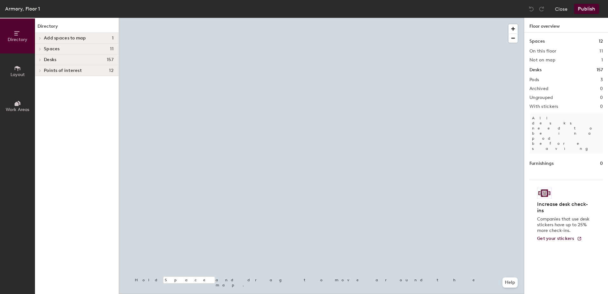
click at [312, 18] on div at bounding box center [321, 18] width 405 height 0
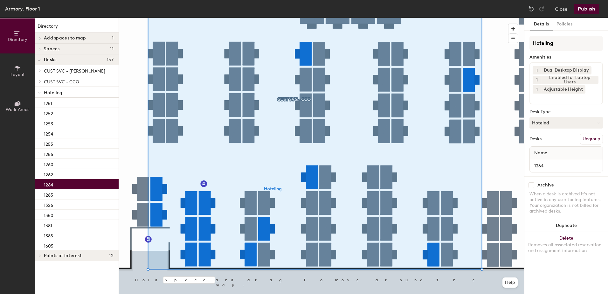
click at [541, 125] on button "Hoteled" at bounding box center [565, 122] width 73 height 11
click at [544, 144] on div "Assigned" at bounding box center [562, 143] width 64 height 10
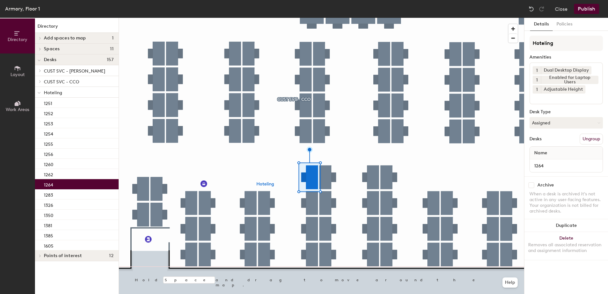
click at [591, 139] on button "Ungroup" at bounding box center [590, 138] width 23 height 11
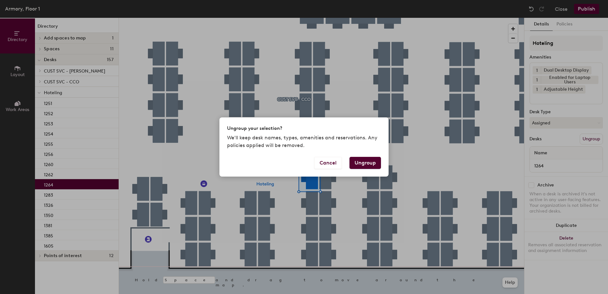
click at [371, 163] on button "Ungroup" at bounding box center [364, 163] width 31 height 12
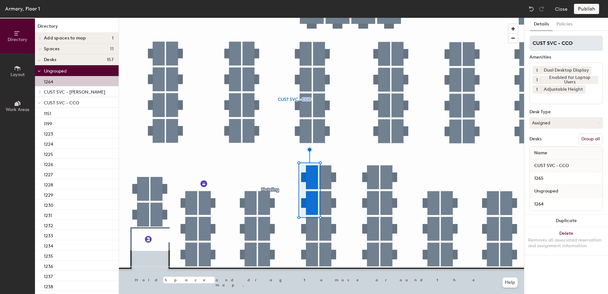
drag, startPoint x: 585, startPoint y: 140, endPoint x: 587, endPoint y: 45, distance: 94.1
click at [586, 138] on button "Group all" at bounding box center [590, 138] width 24 height 11
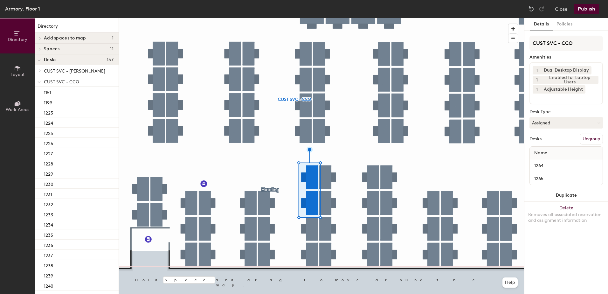
click at [588, 6] on button "Publish" at bounding box center [586, 9] width 25 height 10
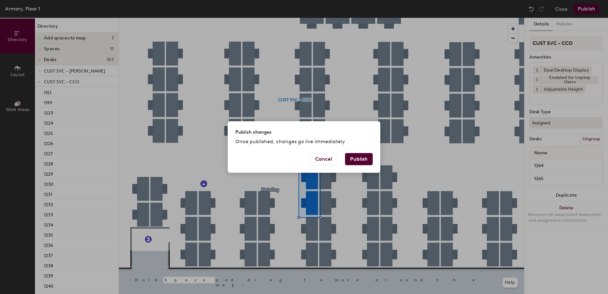
click at [366, 156] on button "Publish" at bounding box center [359, 159] width 28 height 12
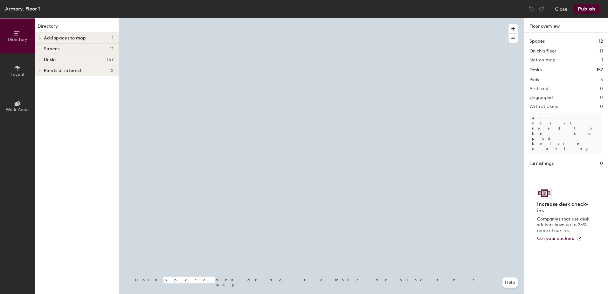
click at [300, 18] on div at bounding box center [321, 18] width 405 height 0
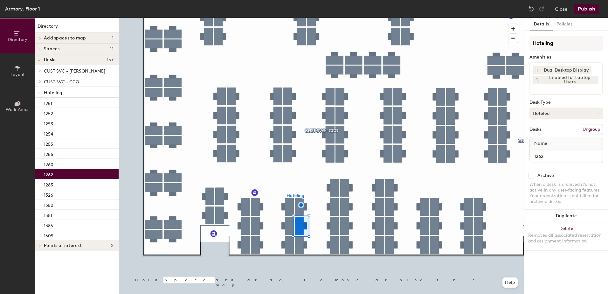
click at [555, 116] on button "Hoteled" at bounding box center [565, 112] width 73 height 11
click at [558, 127] on div "Assigned Hot Hoteled" at bounding box center [565, 142] width 73 height 34
drag, startPoint x: 563, startPoint y: 113, endPoint x: 564, endPoint y: 124, distance: 10.8
click at [563, 115] on button "Hoteled" at bounding box center [565, 112] width 73 height 11
click at [564, 137] on ul "Assigned Hot Hoteled" at bounding box center [562, 142] width 64 height 29
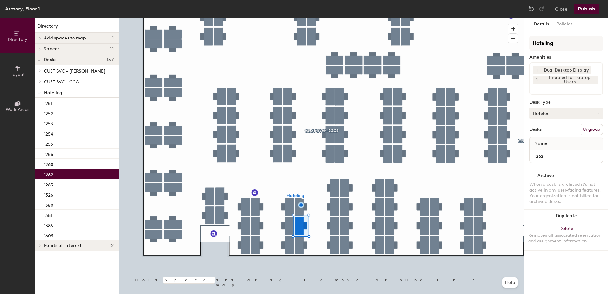
drag, startPoint x: 571, startPoint y: 112, endPoint x: 571, endPoint y: 116, distance: 3.8
click at [571, 112] on button "Hoteled" at bounding box center [565, 112] width 73 height 11
drag, startPoint x: 571, startPoint y: 124, endPoint x: 578, endPoint y: 130, distance: 9.8
click at [570, 133] on div "Assigned" at bounding box center [562, 133] width 64 height 10
click at [588, 128] on button "Ungroup" at bounding box center [590, 129] width 23 height 11
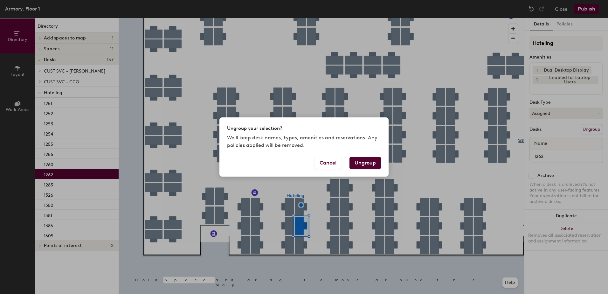
click at [375, 164] on button "Ungroup" at bounding box center [364, 163] width 31 height 12
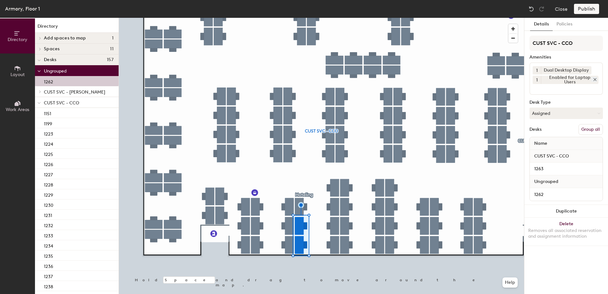
click at [596, 128] on button "Group all" at bounding box center [590, 129] width 24 height 11
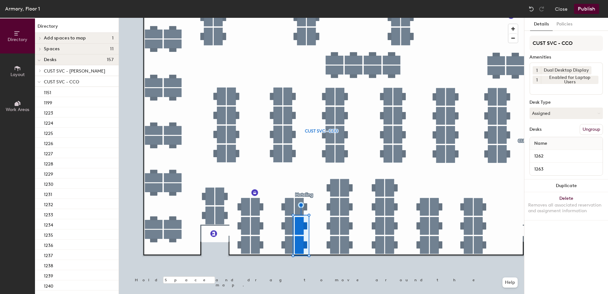
click at [586, 6] on button "Publish" at bounding box center [586, 9] width 25 height 10
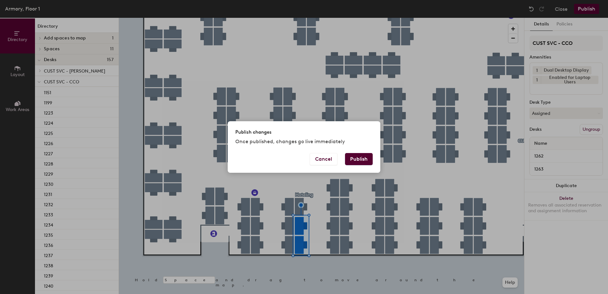
click at [363, 160] on button "Publish" at bounding box center [359, 159] width 28 height 12
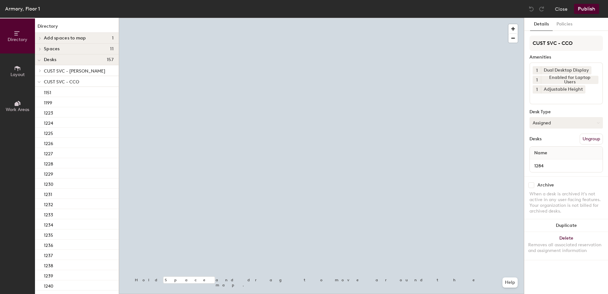
click at [547, 119] on button "Assigned" at bounding box center [565, 122] width 73 height 11
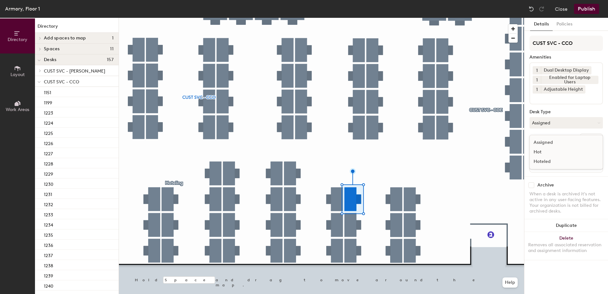
drag, startPoint x: 557, startPoint y: 161, endPoint x: 575, endPoint y: 155, distance: 19.6
click at [557, 162] on div "Hoteled" at bounding box center [562, 162] width 64 height 10
click at [590, 141] on button "Ungroup" at bounding box center [590, 138] width 23 height 11
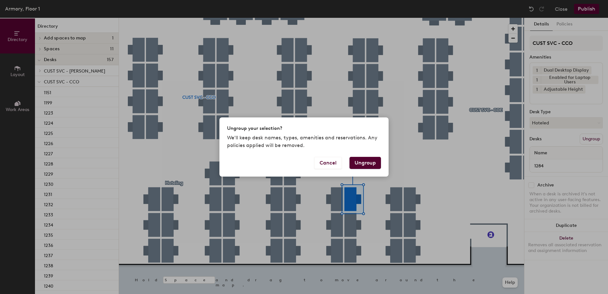
click at [368, 161] on button "Ungroup" at bounding box center [364, 163] width 31 height 12
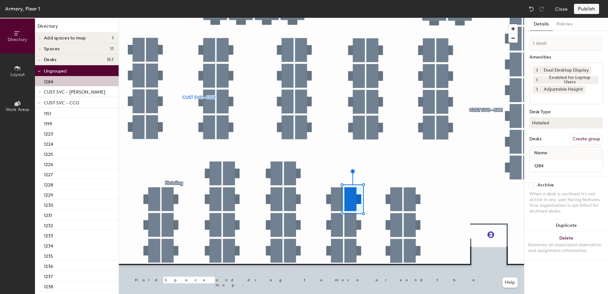
click at [39, 103] on icon at bounding box center [39, 103] width 3 height 3
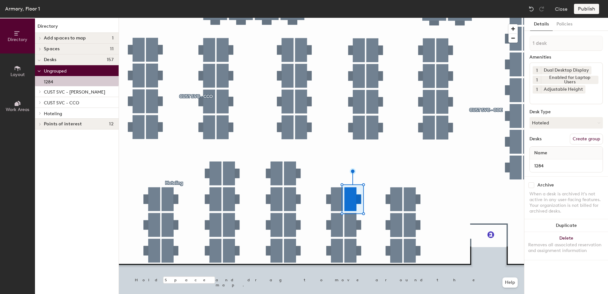
drag, startPoint x: 39, startPoint y: 115, endPoint x: 43, endPoint y: 122, distance: 8.7
click at [40, 115] on div at bounding box center [39, 113] width 8 height 10
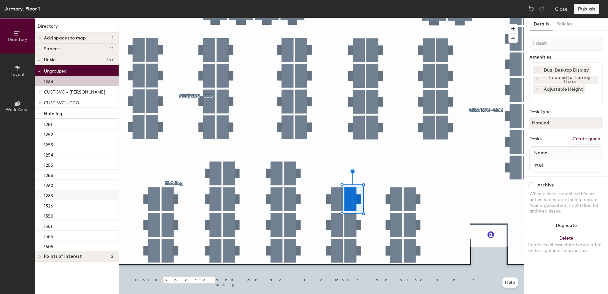
click at [69, 196] on div "1283" at bounding box center [77, 195] width 84 height 10
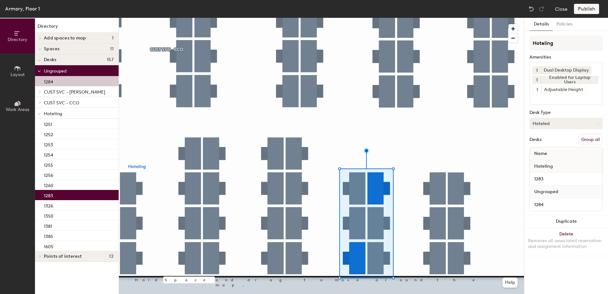
click at [588, 139] on button "Group all" at bounding box center [590, 139] width 24 height 11
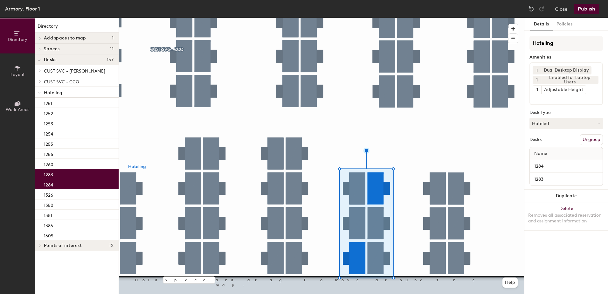
click at [588, 6] on button "Publish" at bounding box center [586, 9] width 25 height 10
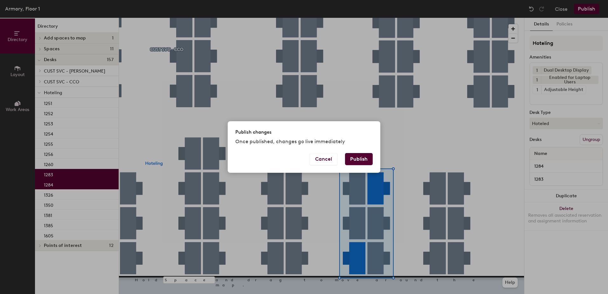
click at [354, 163] on button "Publish" at bounding box center [359, 159] width 28 height 12
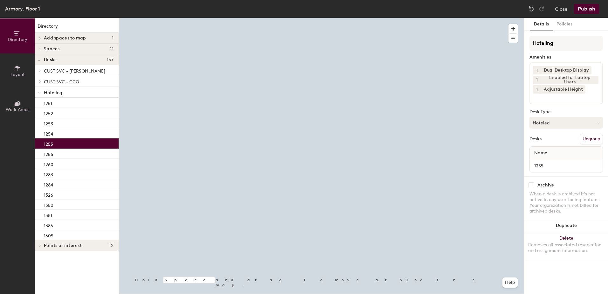
click at [576, 122] on button "Hoteled" at bounding box center [565, 122] width 73 height 11
click at [567, 140] on div "Assigned" at bounding box center [562, 143] width 64 height 10
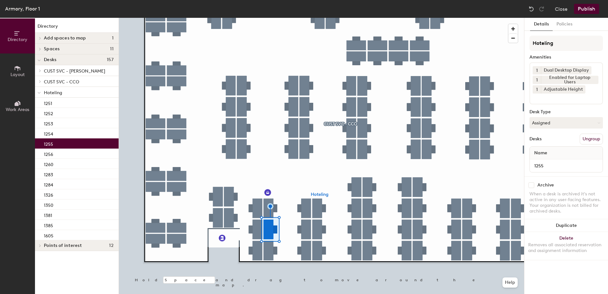
click at [596, 141] on button "Ungroup" at bounding box center [590, 138] width 23 height 11
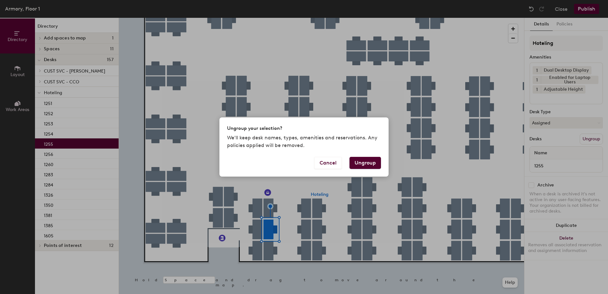
click at [363, 162] on button "Ungroup" at bounding box center [364, 163] width 31 height 12
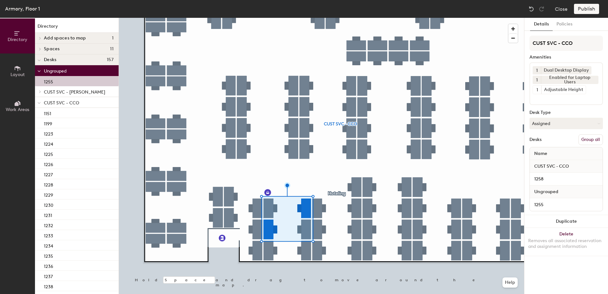
drag, startPoint x: 590, startPoint y: 136, endPoint x: 585, endPoint y: 90, distance: 45.7
click at [590, 135] on button "Group all" at bounding box center [590, 139] width 24 height 11
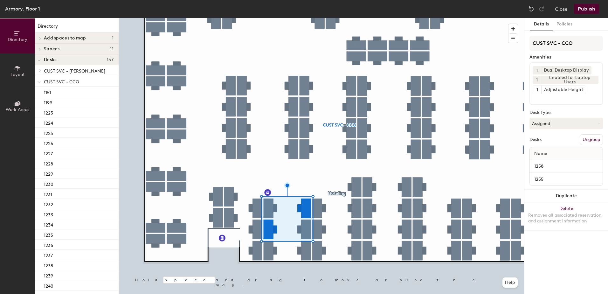
click at [580, 9] on button "Publish" at bounding box center [586, 9] width 25 height 10
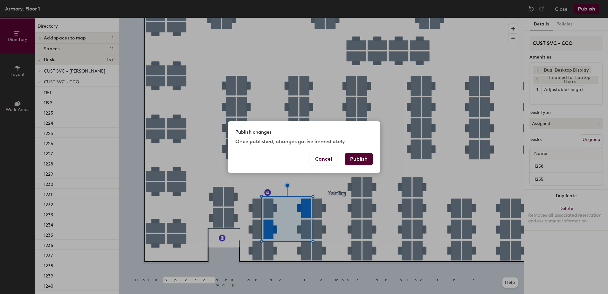
drag, startPoint x: 354, startPoint y: 152, endPoint x: 351, endPoint y: 153, distance: 3.2
click at [352, 152] on div "Publish changes Once published, changes go live immediately Cancel Publish" at bounding box center [304, 146] width 153 height 51
click at [359, 157] on button "Publish" at bounding box center [359, 159] width 28 height 12
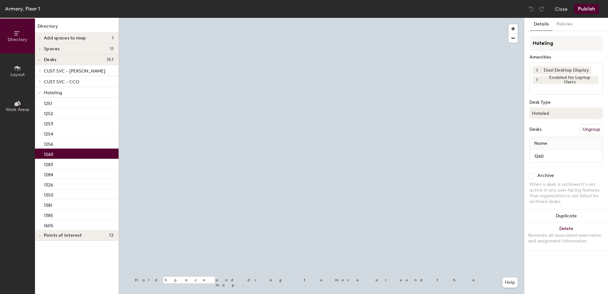
drag, startPoint x: 569, startPoint y: 115, endPoint x: 568, endPoint y: 123, distance: 7.3
click at [569, 117] on button "Hoteled" at bounding box center [565, 112] width 73 height 11
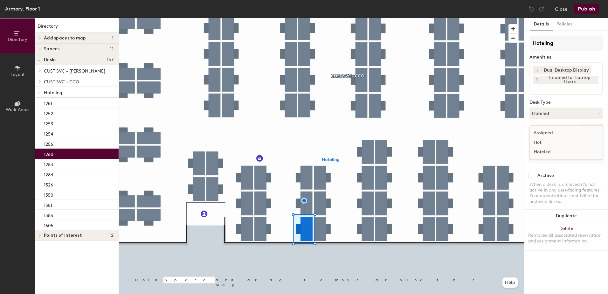
click at [558, 133] on div "Assigned" at bounding box center [562, 133] width 64 height 10
click at [583, 128] on button "Ungroup" at bounding box center [590, 129] width 23 height 11
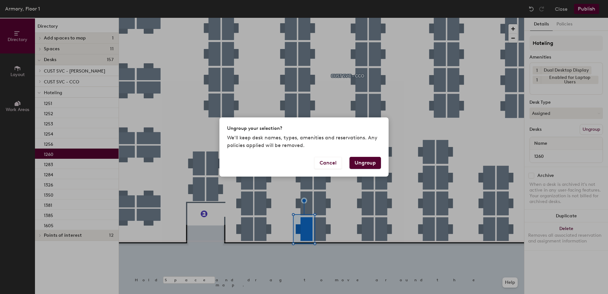
click at [365, 165] on button "Ungroup" at bounding box center [364, 163] width 31 height 12
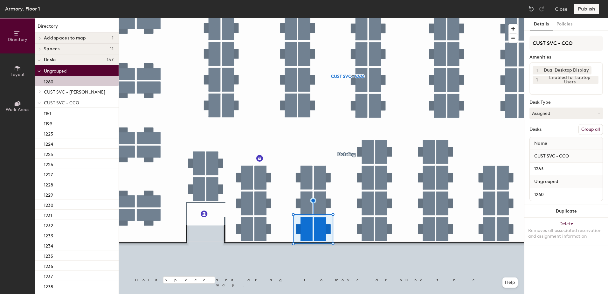
click at [589, 127] on button "Group all" at bounding box center [590, 129] width 24 height 11
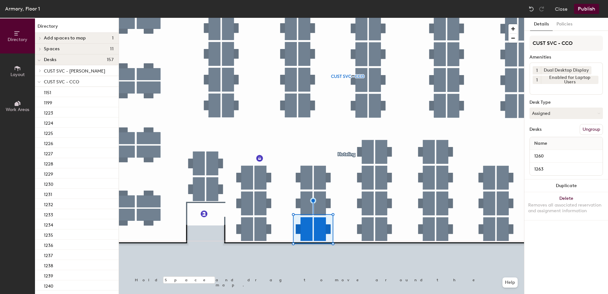
click at [588, 11] on button "Publish" at bounding box center [586, 9] width 25 height 10
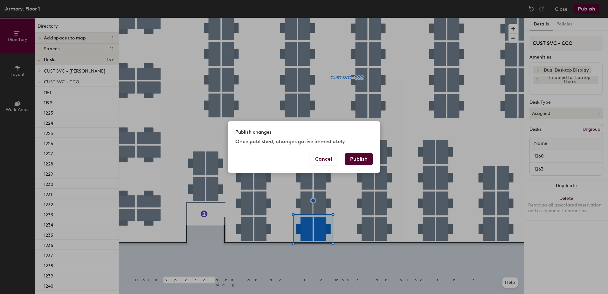
click at [361, 160] on button "Publish" at bounding box center [359, 159] width 28 height 12
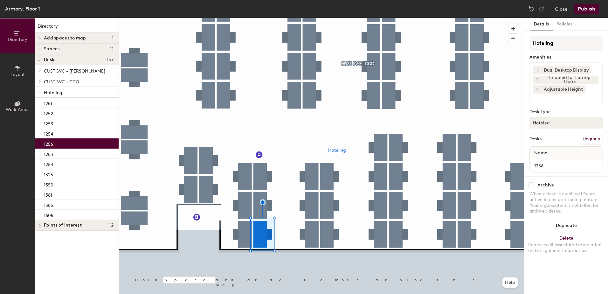
click at [552, 125] on button "Hoteled" at bounding box center [565, 122] width 73 height 11
drag, startPoint x: 559, startPoint y: 140, endPoint x: 572, endPoint y: 141, distance: 13.4
click at [559, 140] on div "Assigned" at bounding box center [562, 143] width 64 height 10
click at [584, 137] on button "Ungroup" at bounding box center [590, 138] width 23 height 11
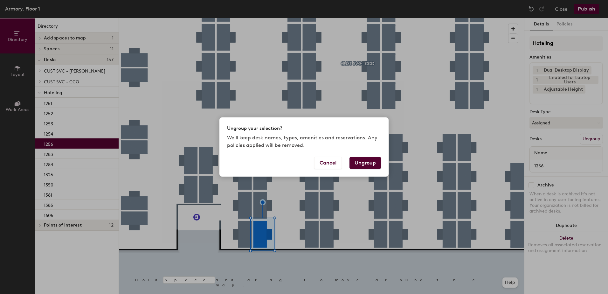
click at [370, 161] on button "Ungroup" at bounding box center [364, 163] width 31 height 12
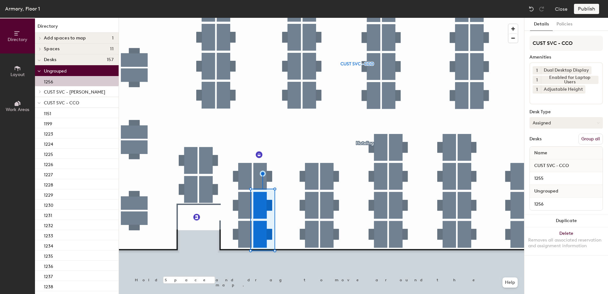
click at [591, 139] on button "Group all" at bounding box center [590, 138] width 24 height 11
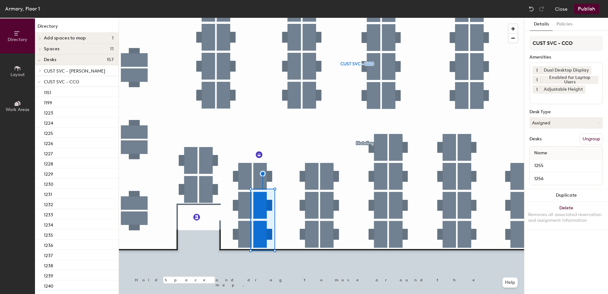
click at [582, 4] on button "Publish" at bounding box center [586, 9] width 25 height 10
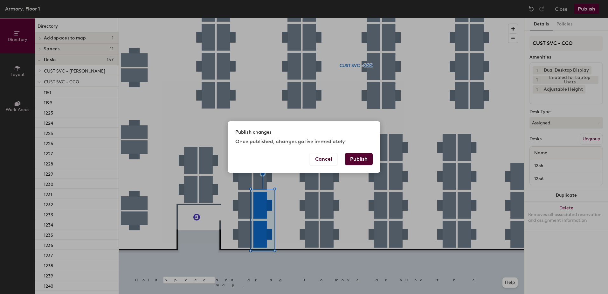
click at [360, 160] on button "Publish" at bounding box center [359, 159] width 28 height 12
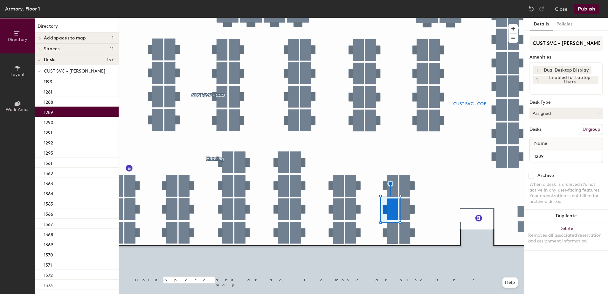
click at [539, 113] on button "Assigned" at bounding box center [565, 112] width 73 height 11
click at [544, 150] on div "Hoteled" at bounding box center [562, 152] width 64 height 10
click at [597, 130] on button "Ungroup" at bounding box center [590, 129] width 23 height 11
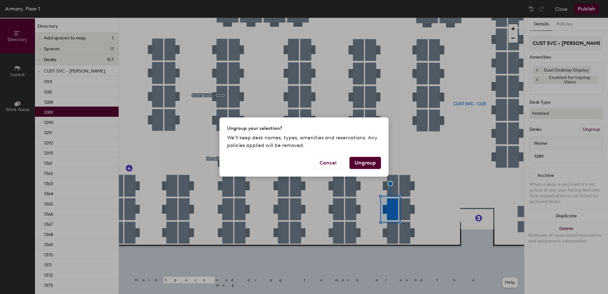
click at [366, 160] on button "Ungroup" at bounding box center [364, 163] width 31 height 12
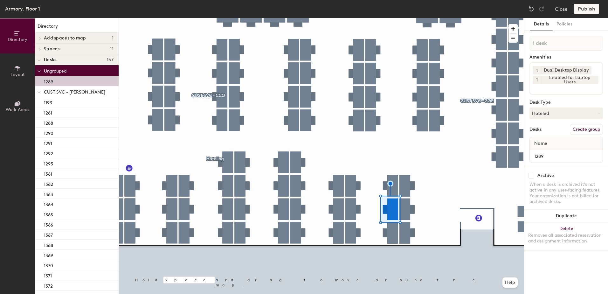
click at [39, 92] on icon at bounding box center [39, 92] width 3 height 3
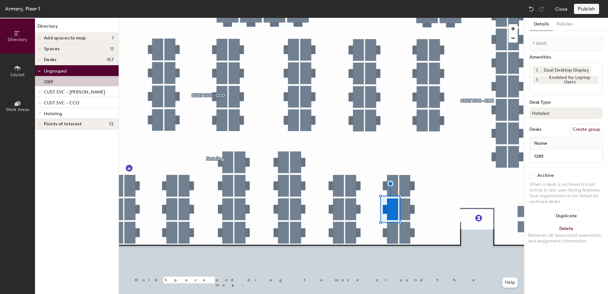
click at [39, 113] on icon at bounding box center [40, 113] width 3 height 3
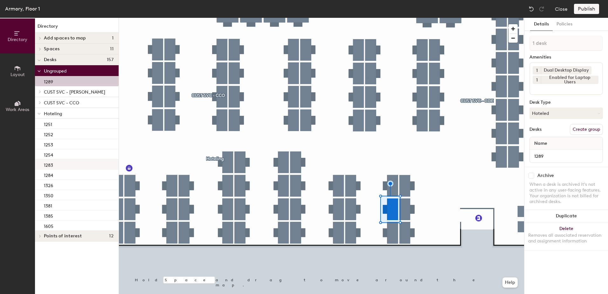
drag, startPoint x: 64, startPoint y: 166, endPoint x: 70, endPoint y: 167, distance: 5.9
click at [64, 166] on div "1283" at bounding box center [77, 164] width 84 height 10
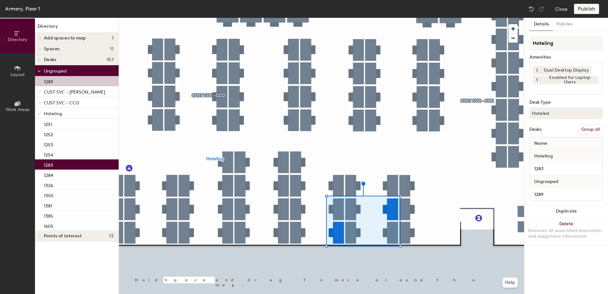
click at [589, 127] on button "Group all" at bounding box center [590, 129] width 24 height 11
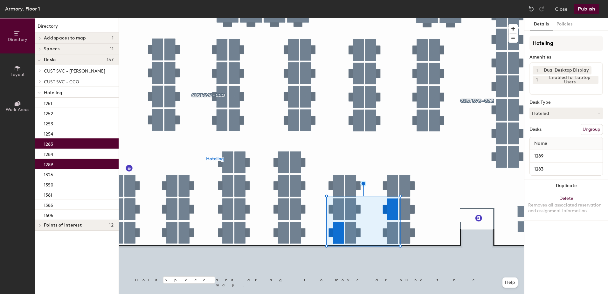
click at [585, 5] on button "Publish" at bounding box center [586, 9] width 25 height 10
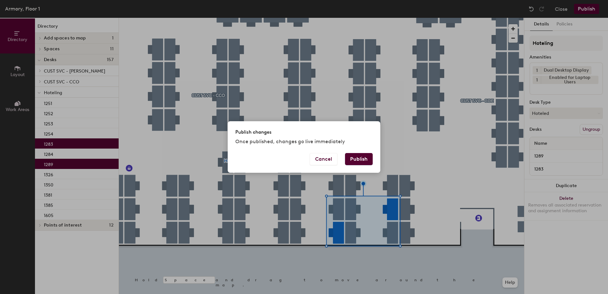
drag, startPoint x: 369, startPoint y: 156, endPoint x: 369, endPoint y: 159, distance: 3.5
click at [369, 156] on button "Publish" at bounding box center [359, 159] width 28 height 12
